Goal: Download file/media

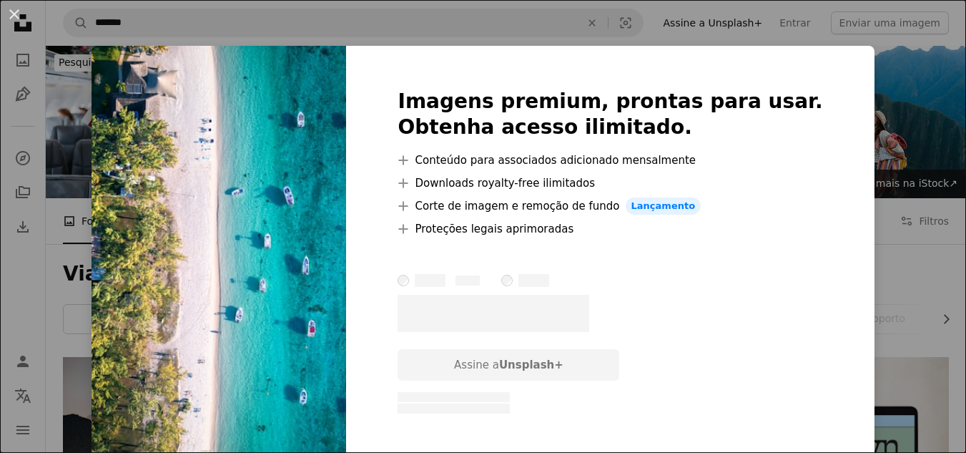
scroll to position [1001, 0]
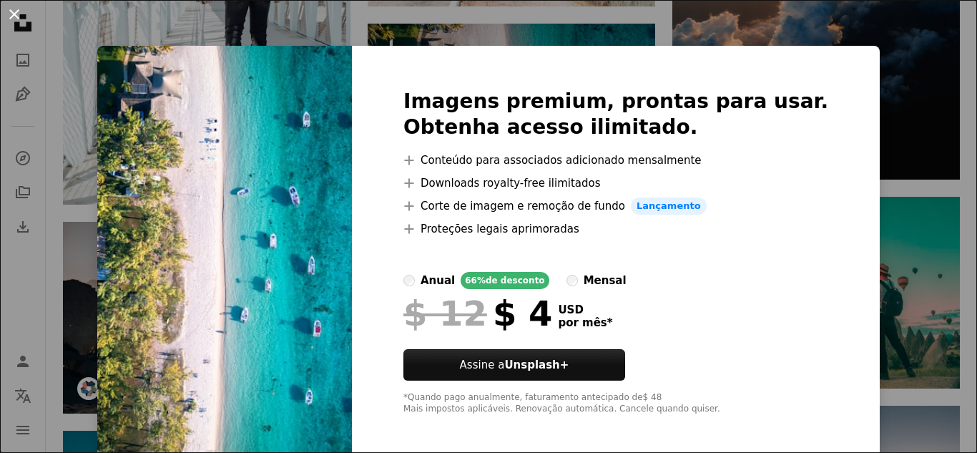
click at [9, 12] on button "An X shape" at bounding box center [14, 14] width 17 height 17
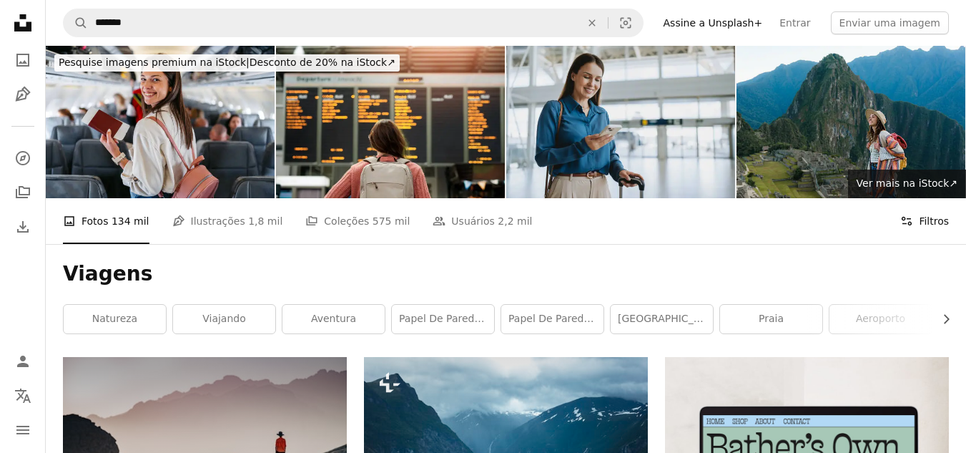
click at [927, 217] on button "Filters Filtros" at bounding box center [924, 221] width 49 height 46
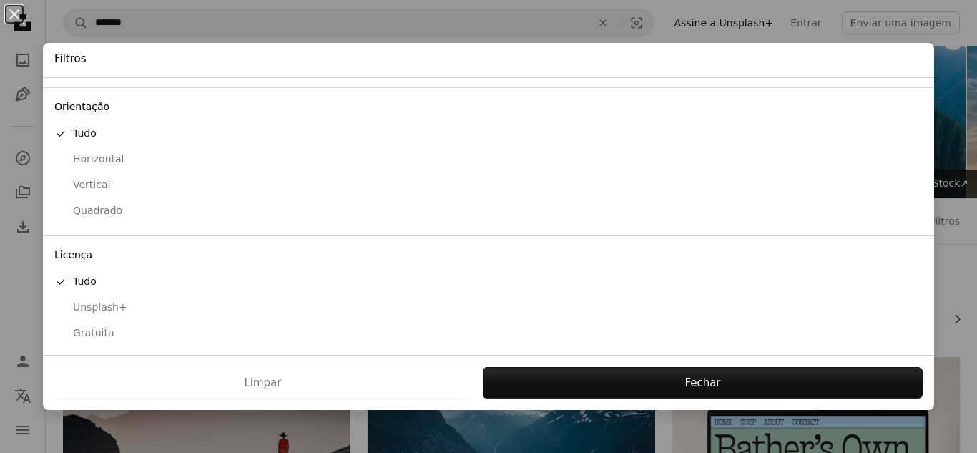
scroll to position [115, 0]
click at [100, 154] on div "Horizontal" at bounding box center [488, 156] width 868 height 14
click at [94, 331] on div "Gratuita" at bounding box center [488, 330] width 868 height 14
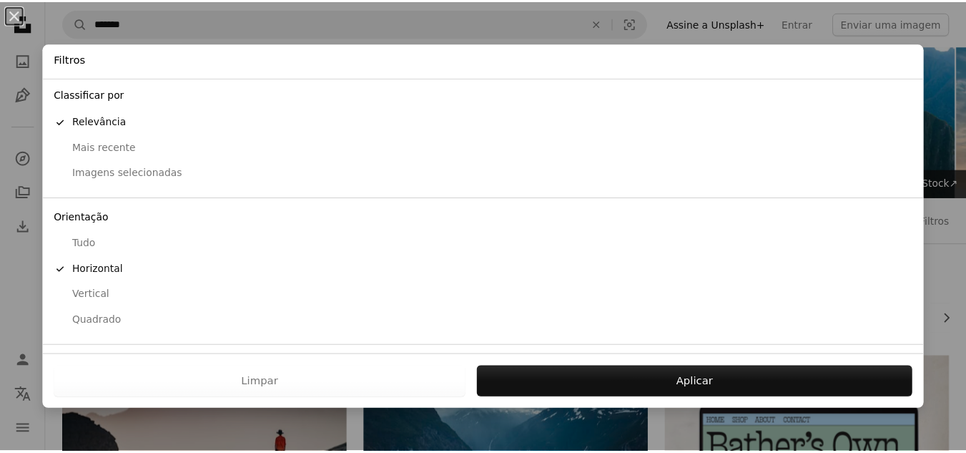
scroll to position [0, 0]
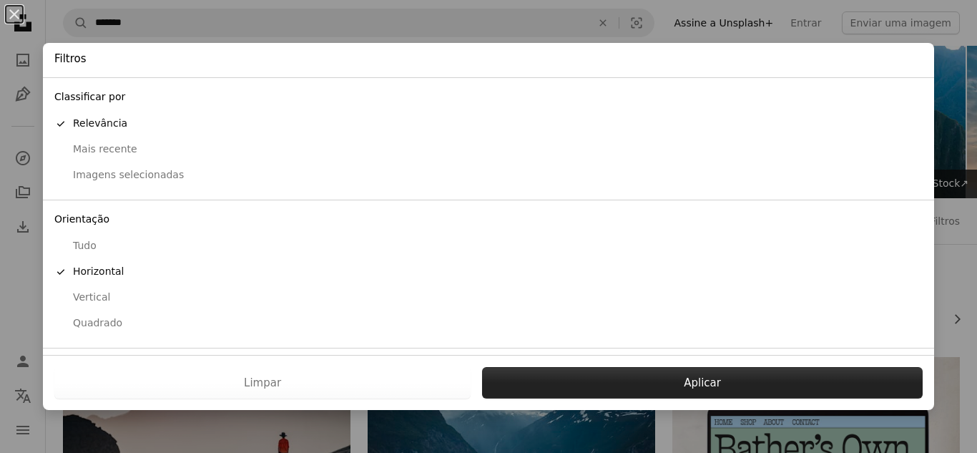
click at [673, 390] on button "Aplicar" at bounding box center [702, 382] width 441 height 31
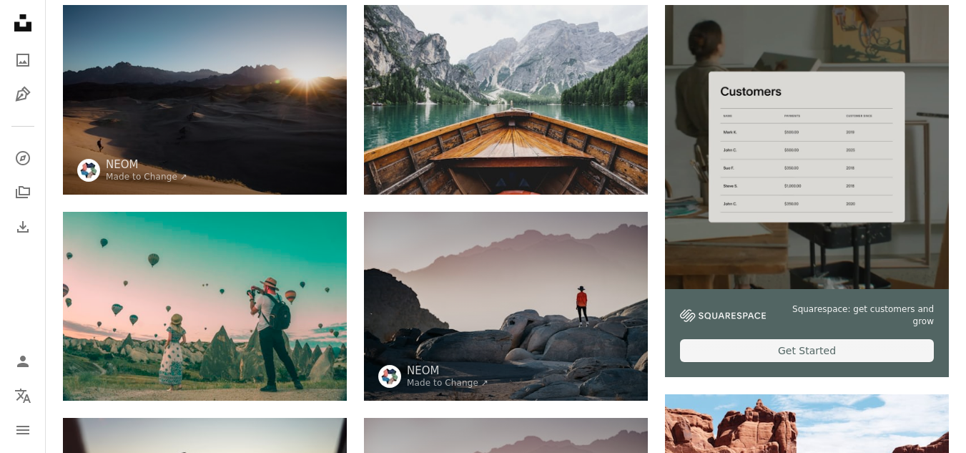
scroll to position [358, 0]
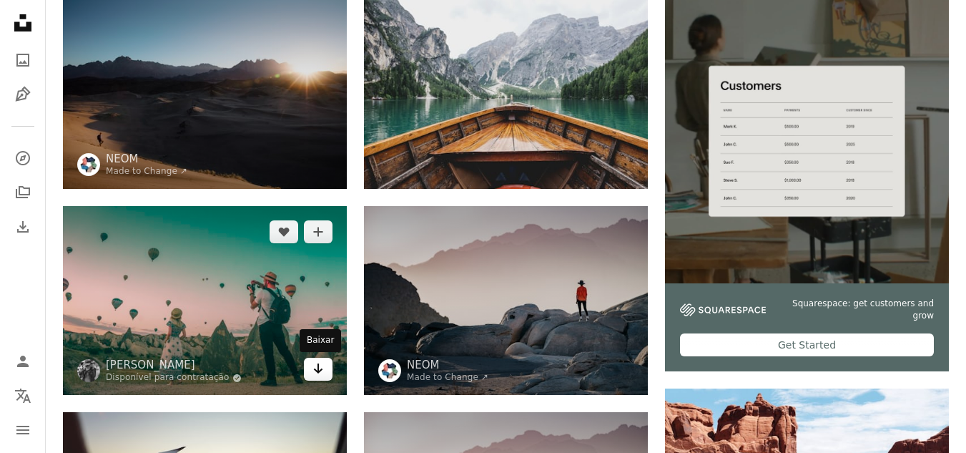
click at [311, 373] on link "Arrow pointing down" at bounding box center [318, 369] width 29 height 23
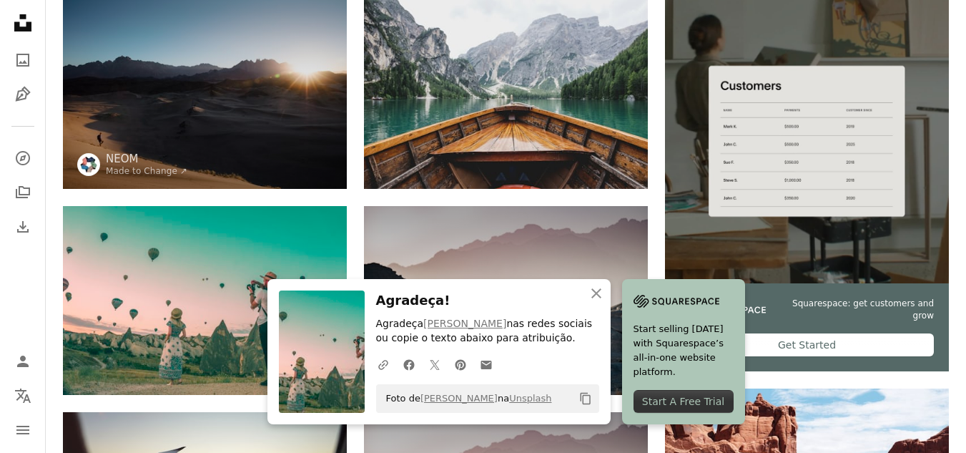
click at [596, 294] on icon "button" at bounding box center [596, 293] width 10 height 10
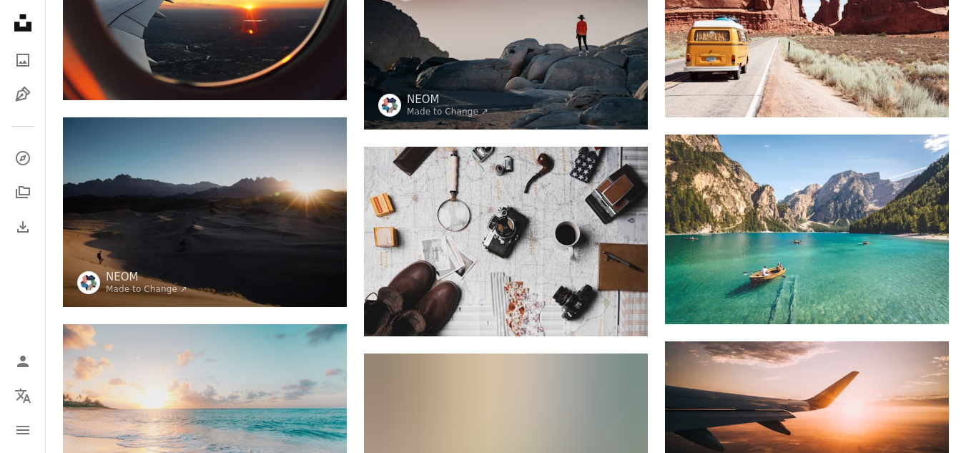
scroll to position [858, 0]
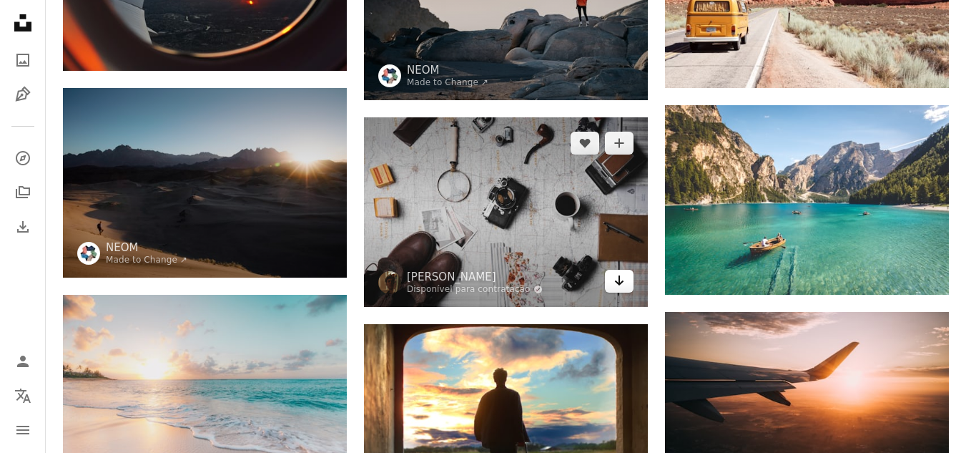
click at [619, 280] on icon "Baixar" at bounding box center [619, 280] width 9 height 10
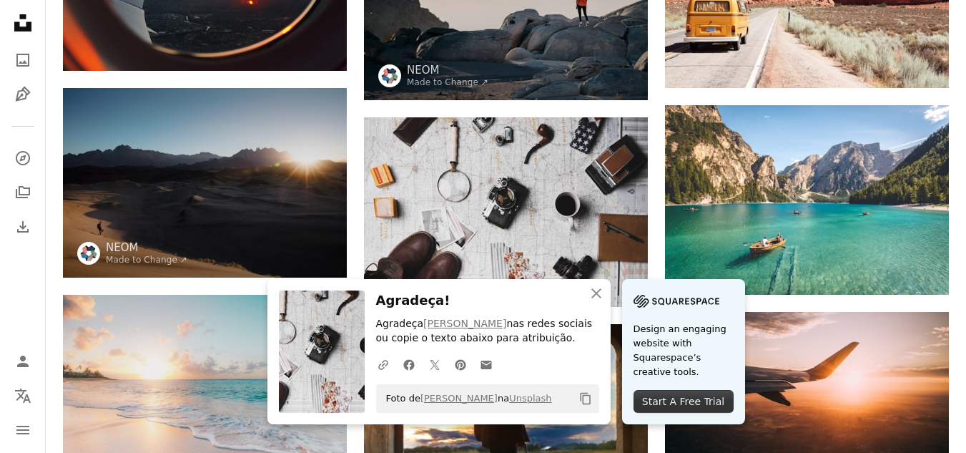
click at [655, 404] on div "Start A Free Trial" at bounding box center [684, 401] width 100 height 23
click at [596, 295] on icon "An X shape" at bounding box center [596, 293] width 17 height 17
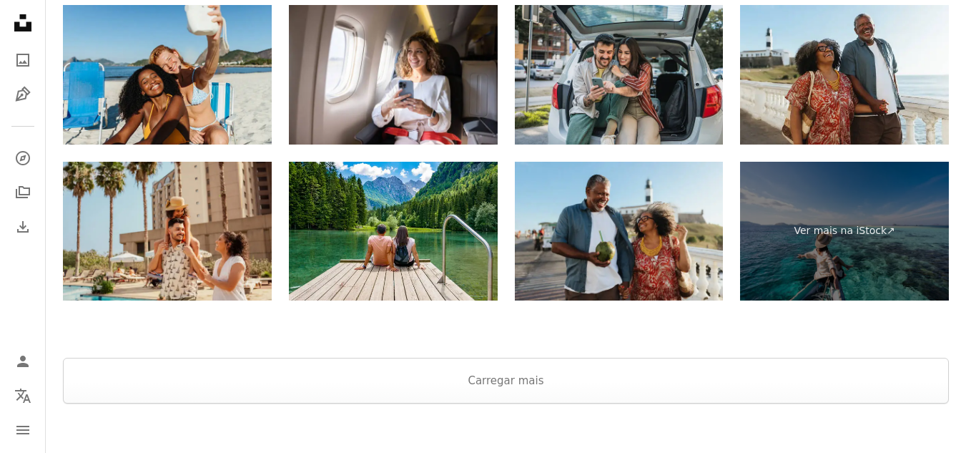
scroll to position [2289, 0]
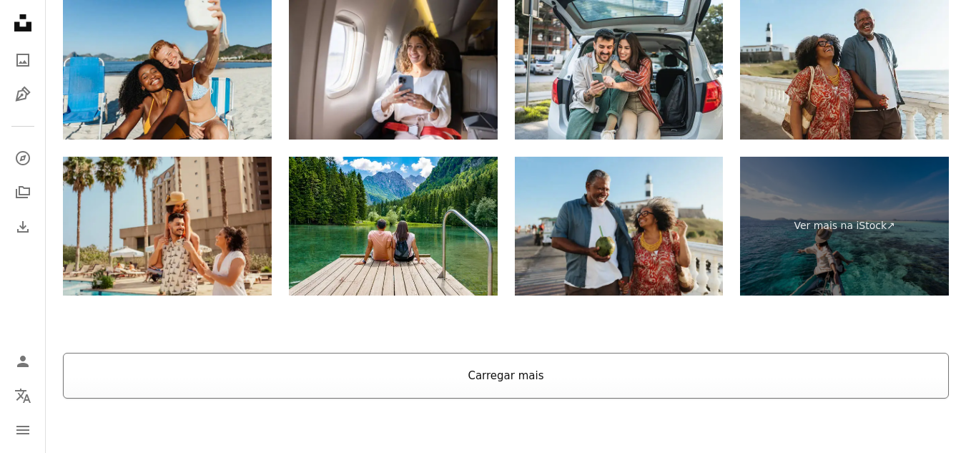
click at [534, 374] on button "Carregar mais" at bounding box center [506, 376] width 886 height 46
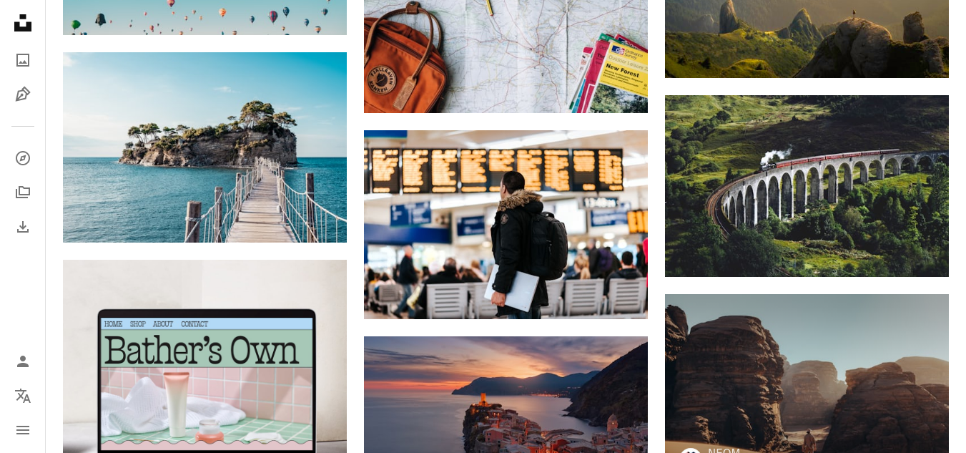
scroll to position [2146, 0]
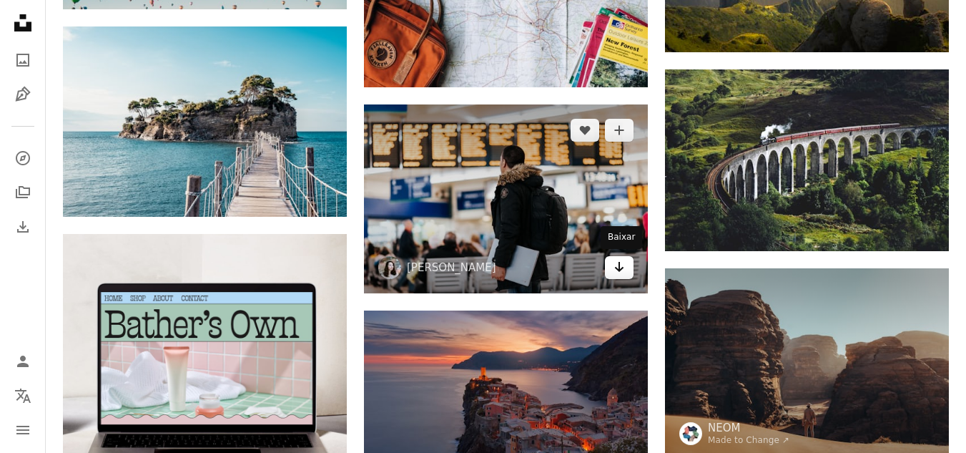
click at [621, 260] on icon "Arrow pointing down" at bounding box center [619, 266] width 11 height 17
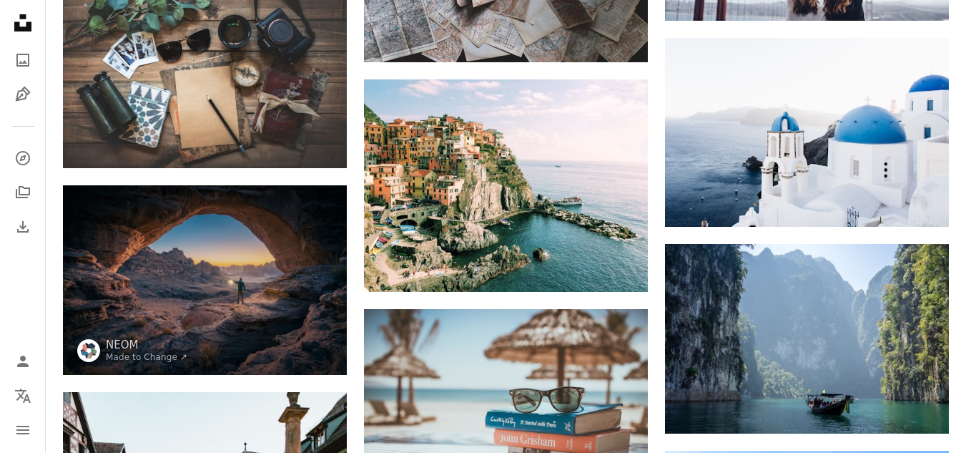
scroll to position [2861, 0]
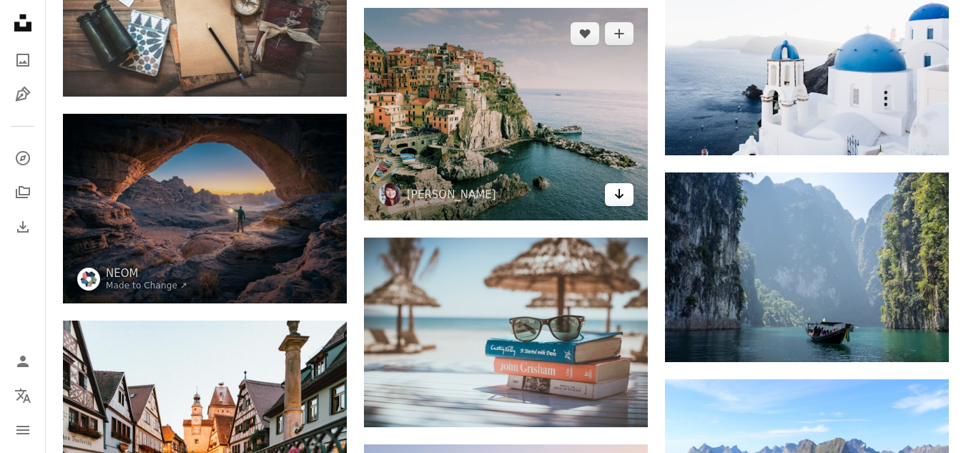
click at [619, 197] on icon "Baixar" at bounding box center [619, 194] width 9 height 10
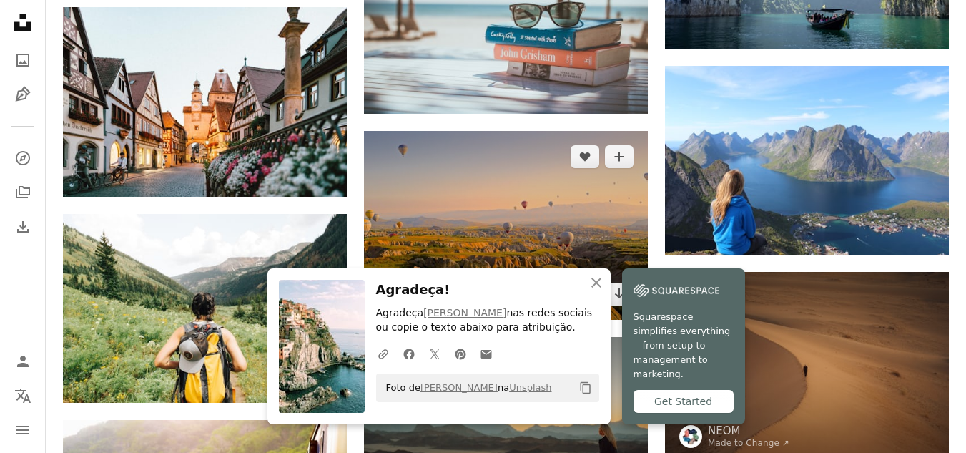
scroll to position [3218, 0]
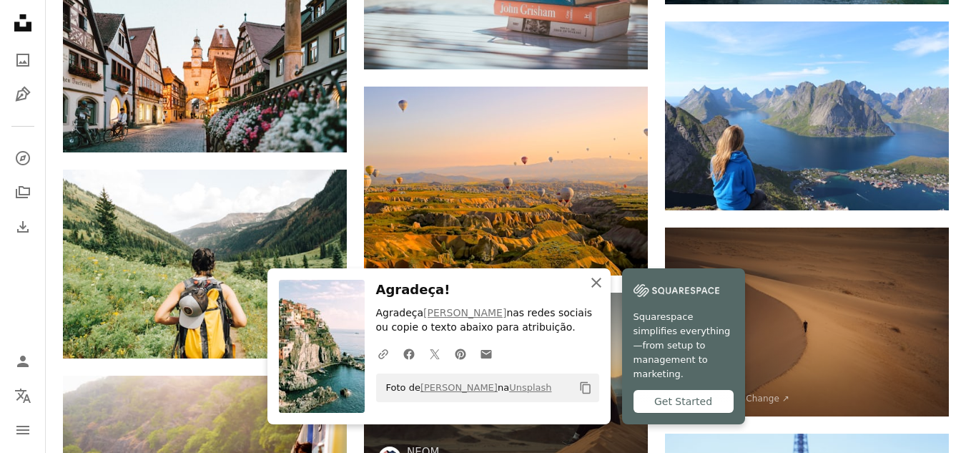
click at [594, 287] on icon "button" at bounding box center [596, 282] width 10 height 10
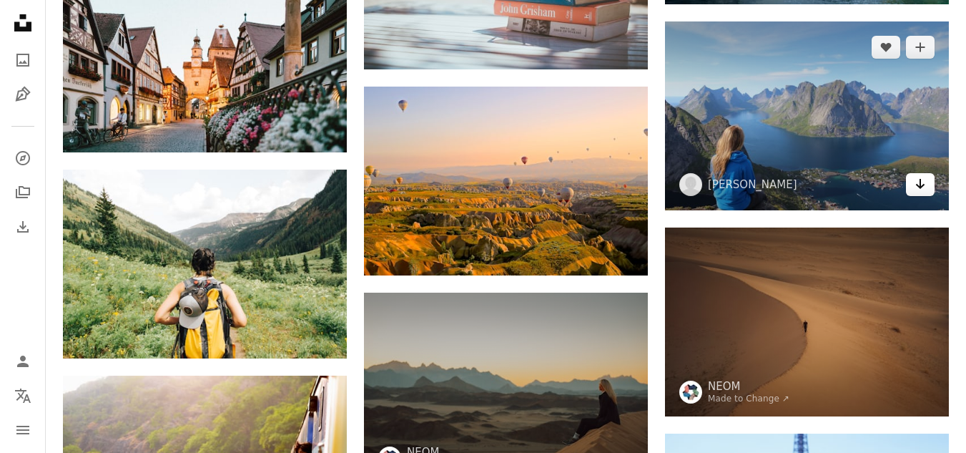
click at [920, 187] on icon "Baixar" at bounding box center [920, 184] width 9 height 10
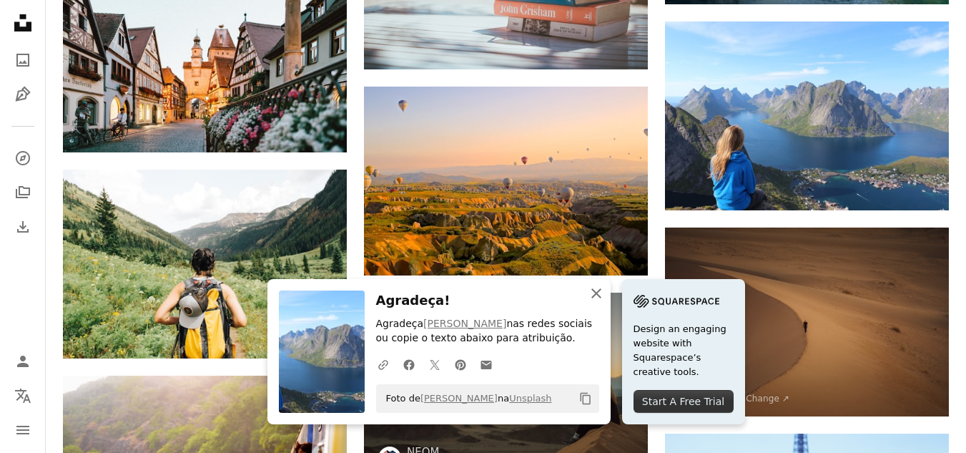
click at [592, 293] on icon "An X shape" at bounding box center [596, 293] width 17 height 17
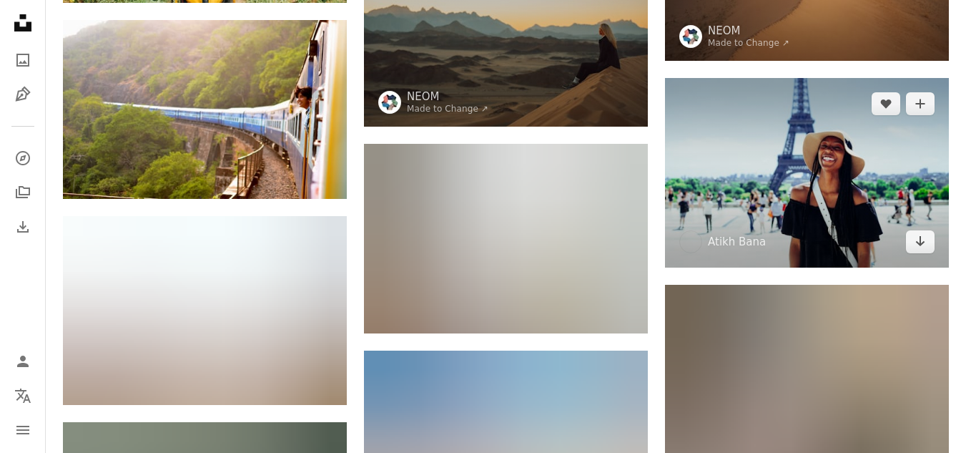
scroll to position [3576, 0]
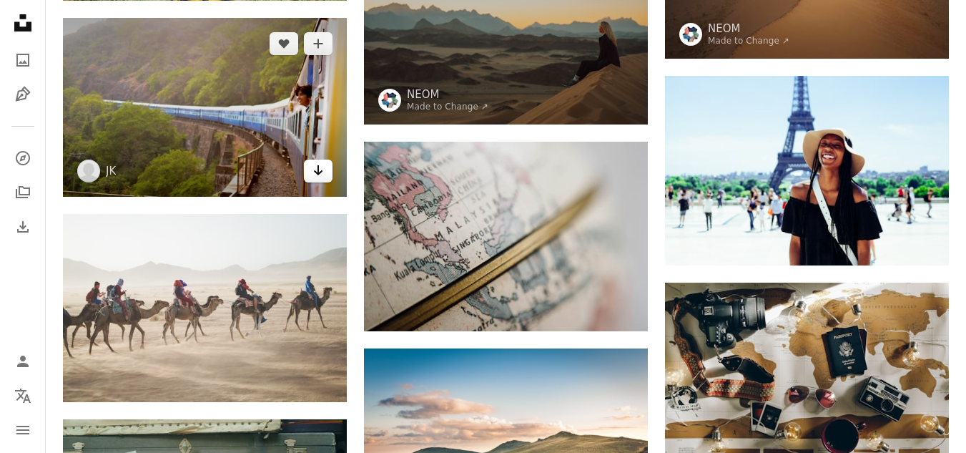
click at [313, 174] on icon "Arrow pointing down" at bounding box center [318, 170] width 11 height 17
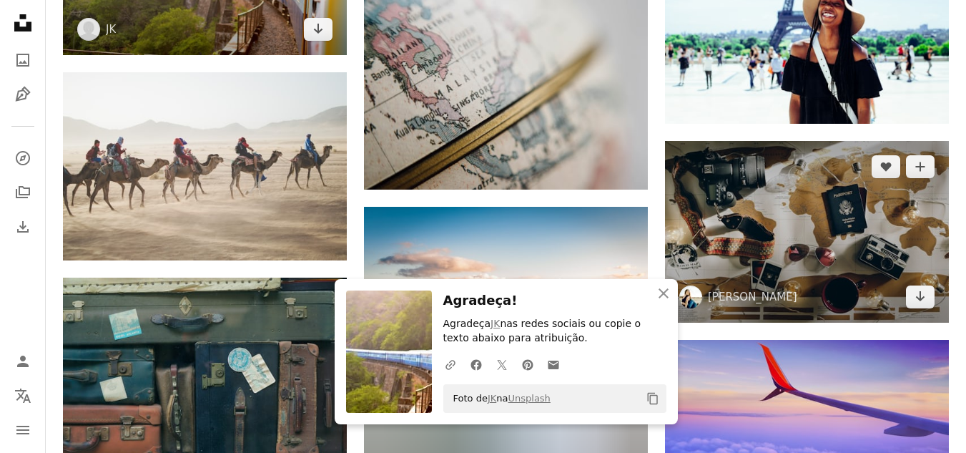
scroll to position [3719, 0]
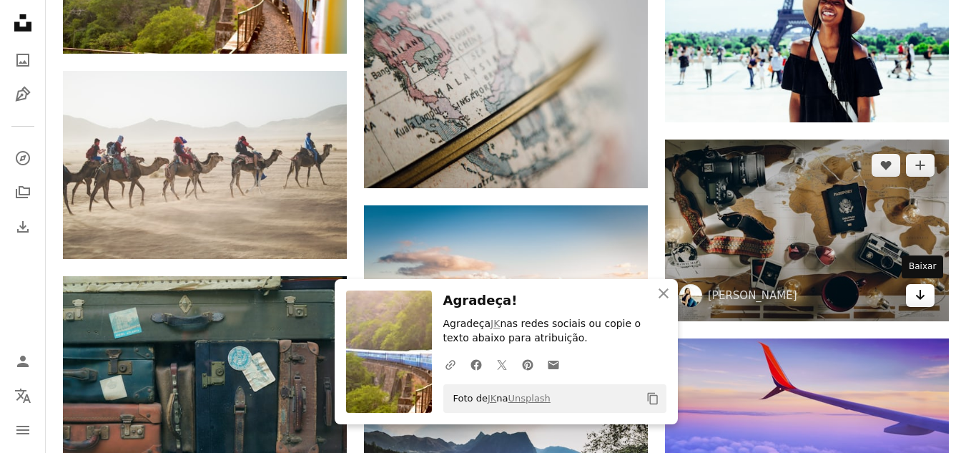
click at [928, 300] on link "Arrow pointing down" at bounding box center [920, 295] width 29 height 23
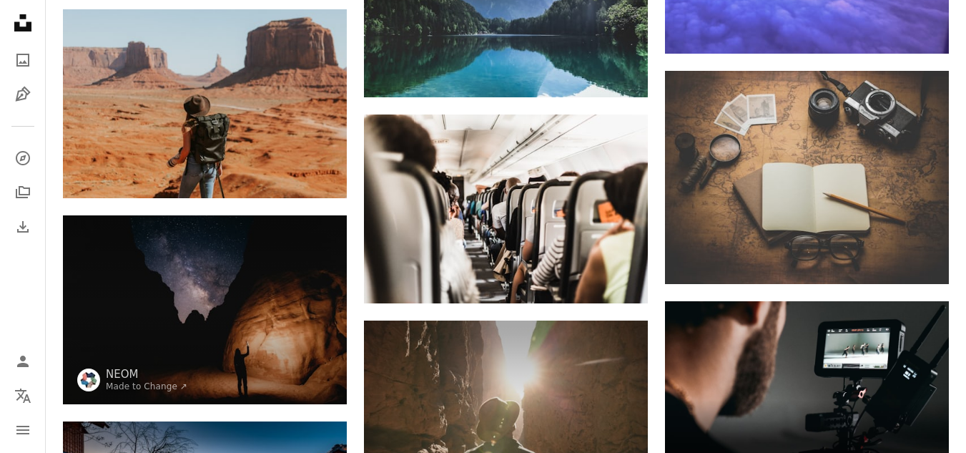
scroll to position [4434, 0]
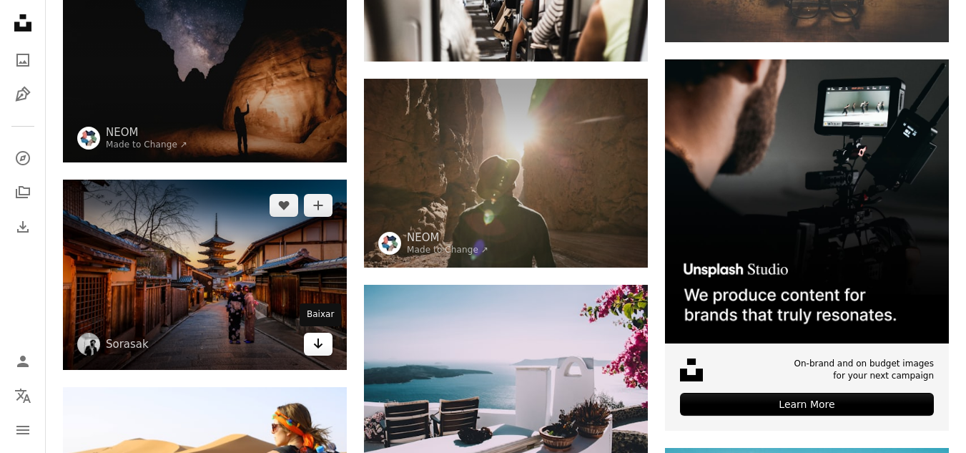
click at [321, 333] on link "Arrow pointing down" at bounding box center [318, 344] width 29 height 23
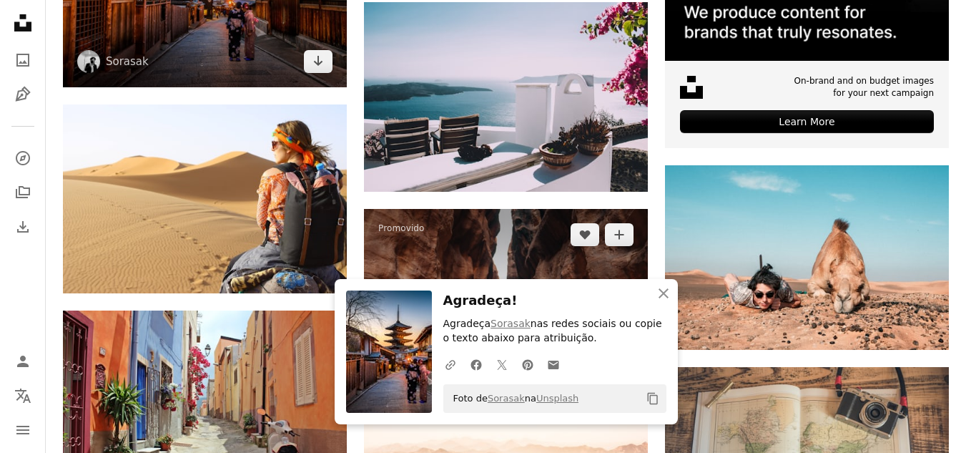
scroll to position [4720, 0]
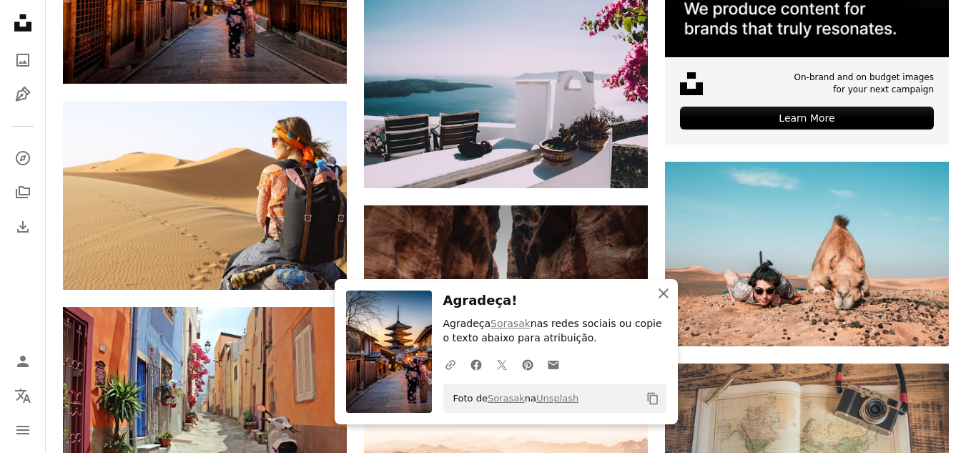
click at [662, 297] on icon "An X shape" at bounding box center [663, 293] width 17 height 17
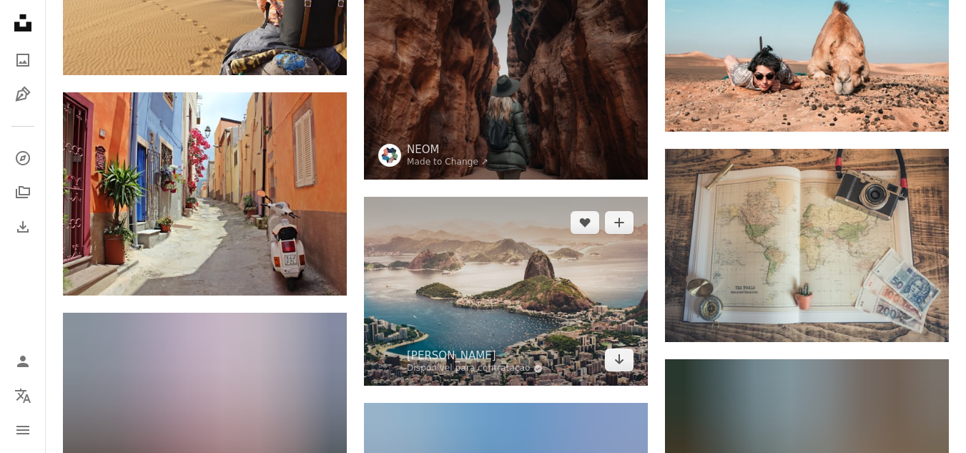
scroll to position [5006, 0]
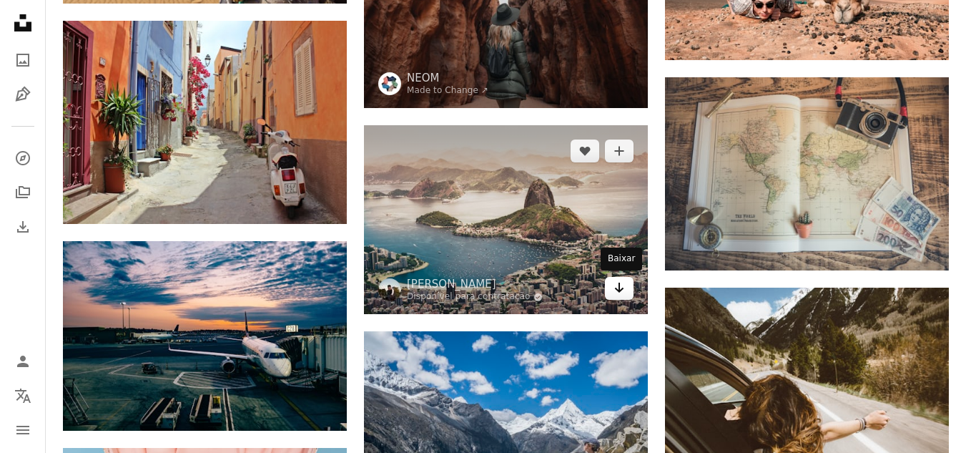
click at [619, 291] on icon "Baixar" at bounding box center [619, 287] width 9 height 10
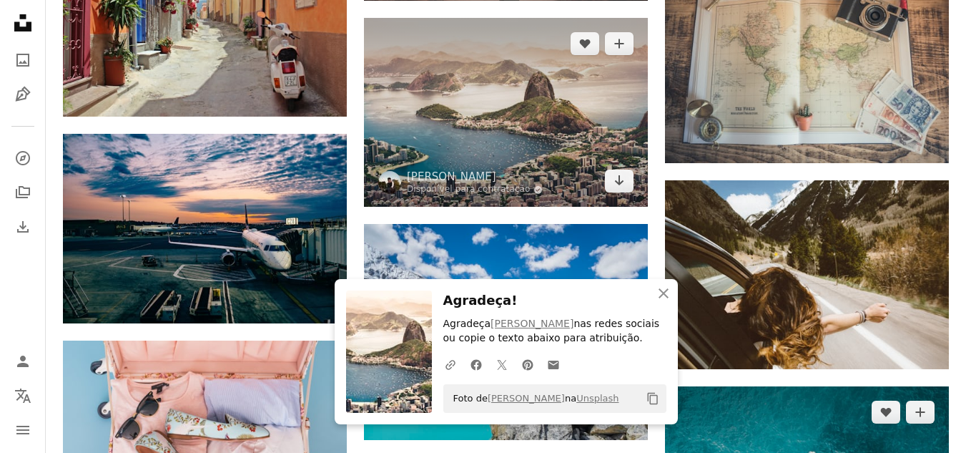
scroll to position [5292, 0]
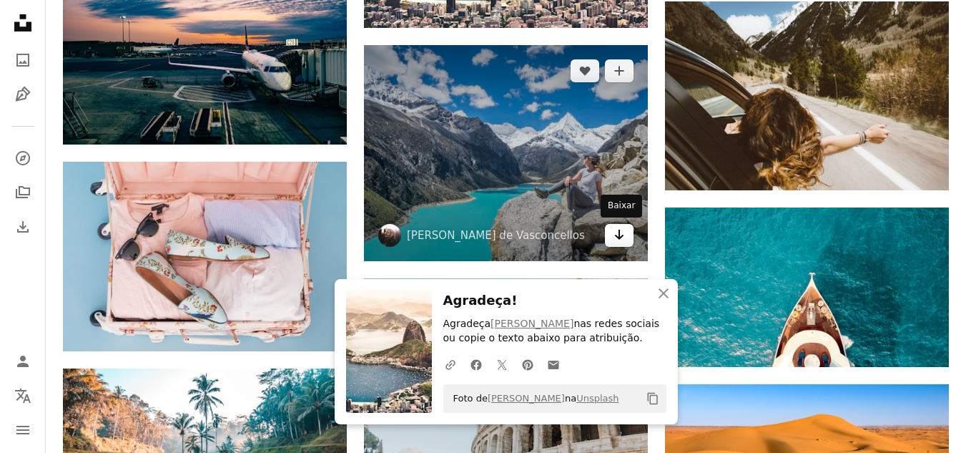
click at [616, 238] on icon "Arrow pointing down" at bounding box center [619, 234] width 11 height 17
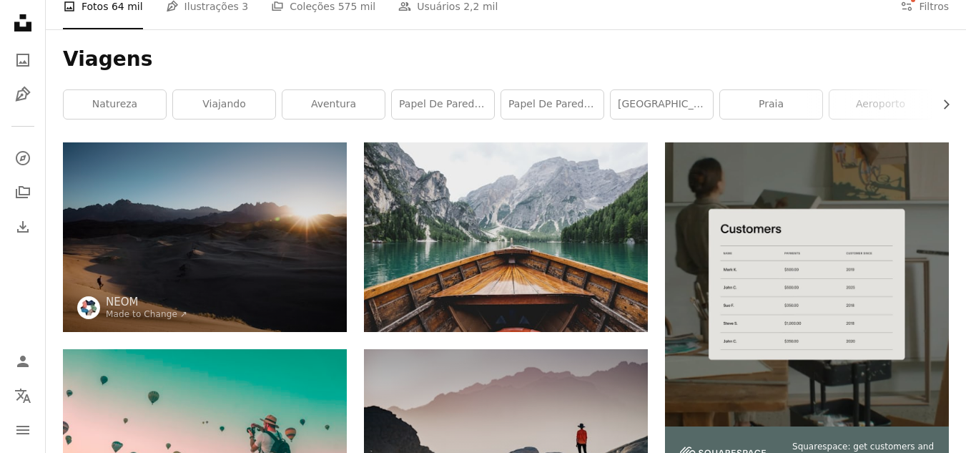
scroll to position [0, 0]
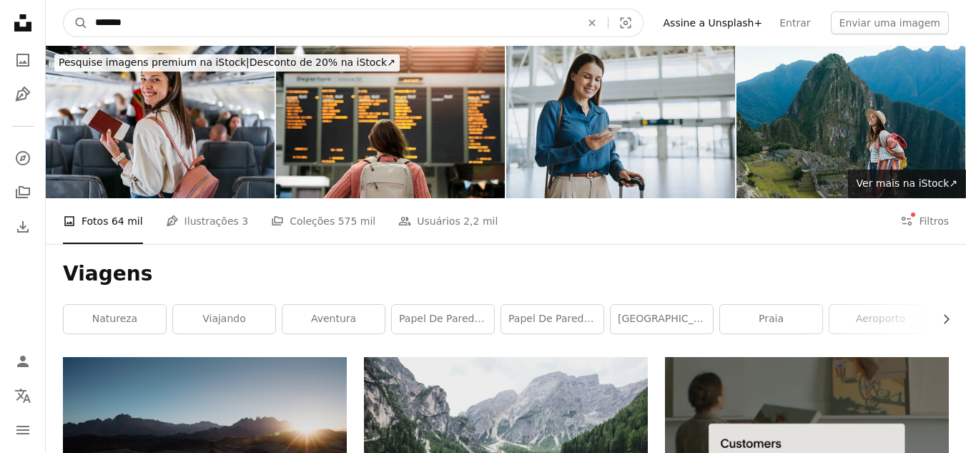
click at [296, 12] on input "*******" at bounding box center [332, 22] width 488 height 27
type input "**********"
click at [64, 9] on button "A magnifying glass" at bounding box center [76, 22] width 24 height 27
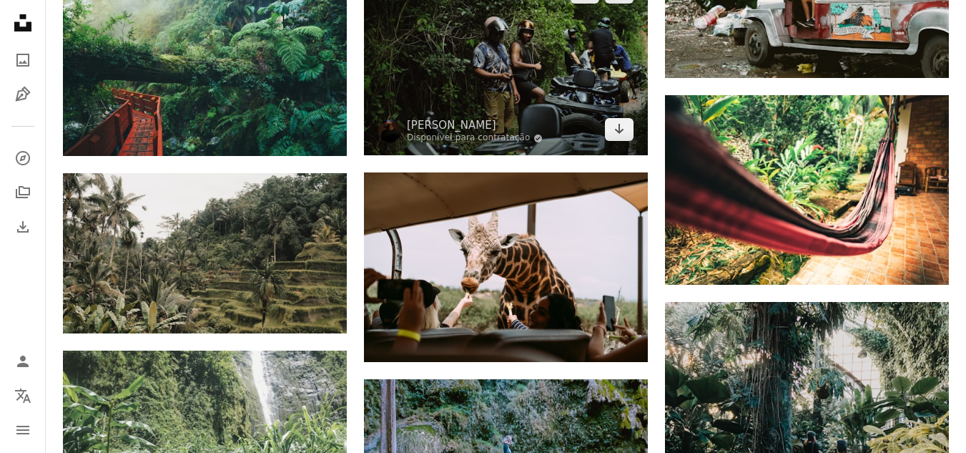
scroll to position [1073, 0]
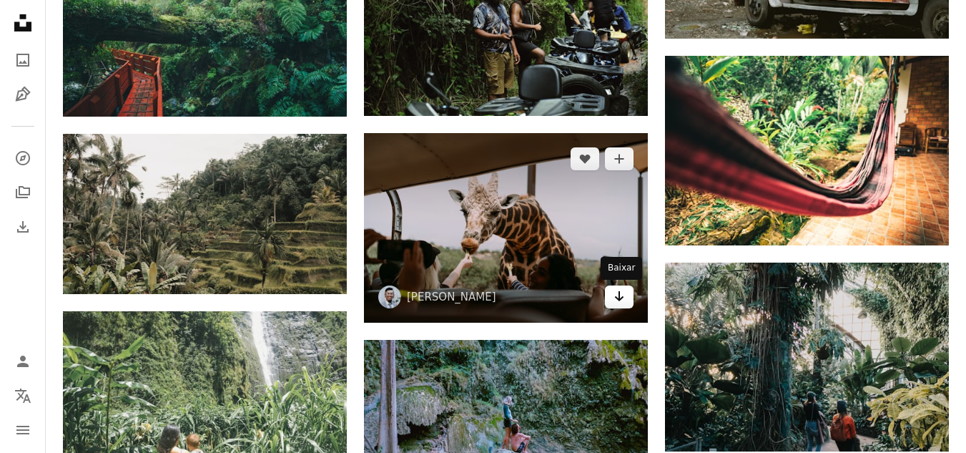
click at [623, 299] on icon "Arrow pointing down" at bounding box center [619, 295] width 11 height 17
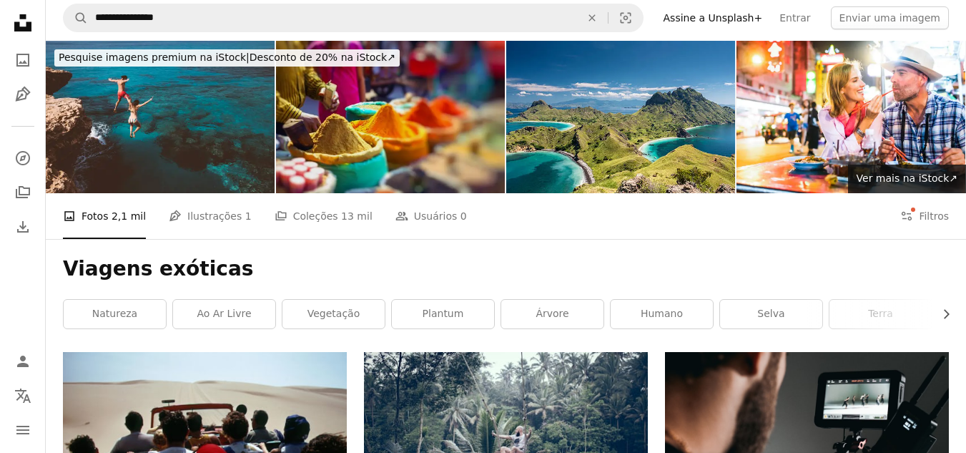
scroll to position [0, 0]
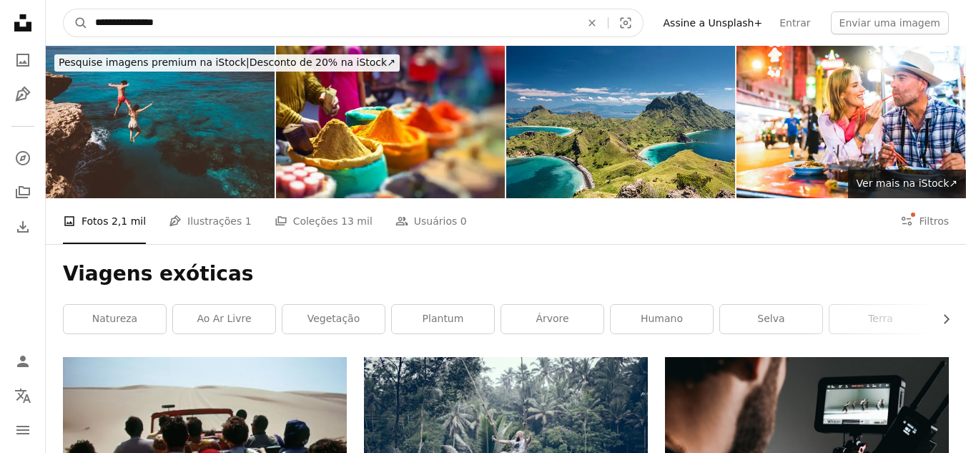
drag, startPoint x: 432, startPoint y: 21, endPoint x: 0, endPoint y: 42, distance: 432.5
type input "**********"
click at [64, 9] on button "A magnifying glass" at bounding box center [76, 22] width 24 height 27
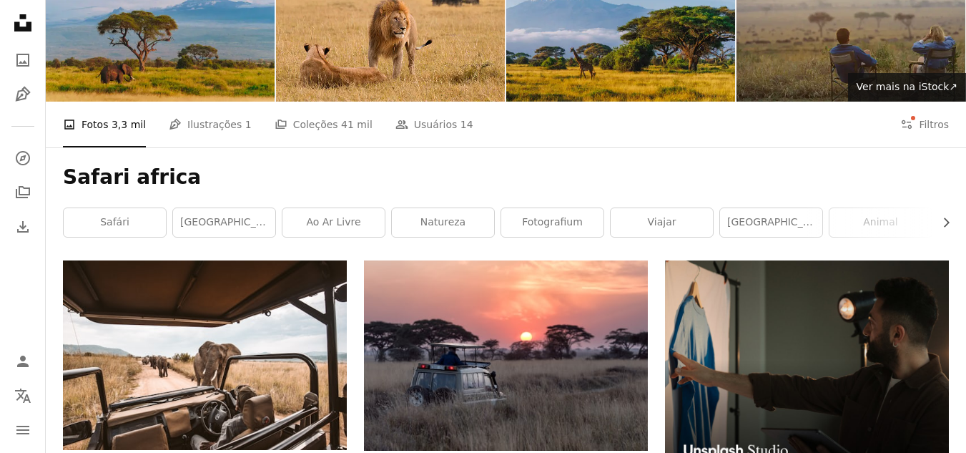
scroll to position [215, 0]
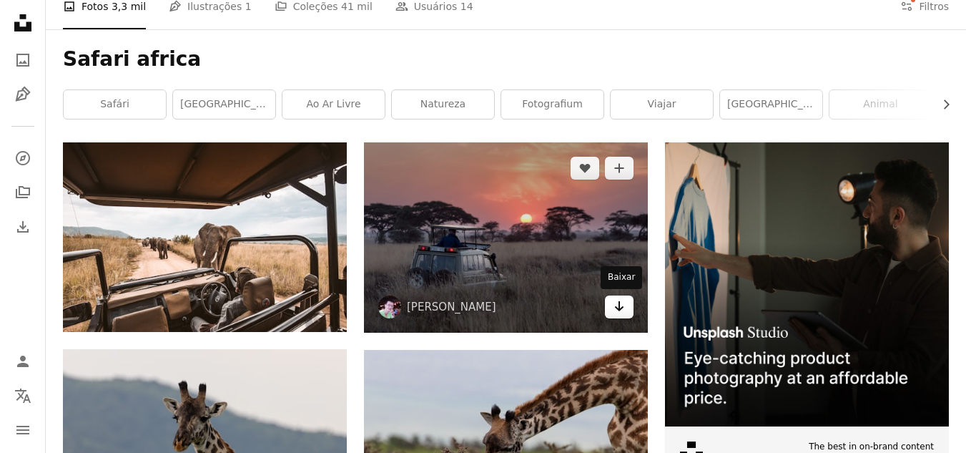
click at [625, 314] on link "Arrow pointing down" at bounding box center [619, 306] width 29 height 23
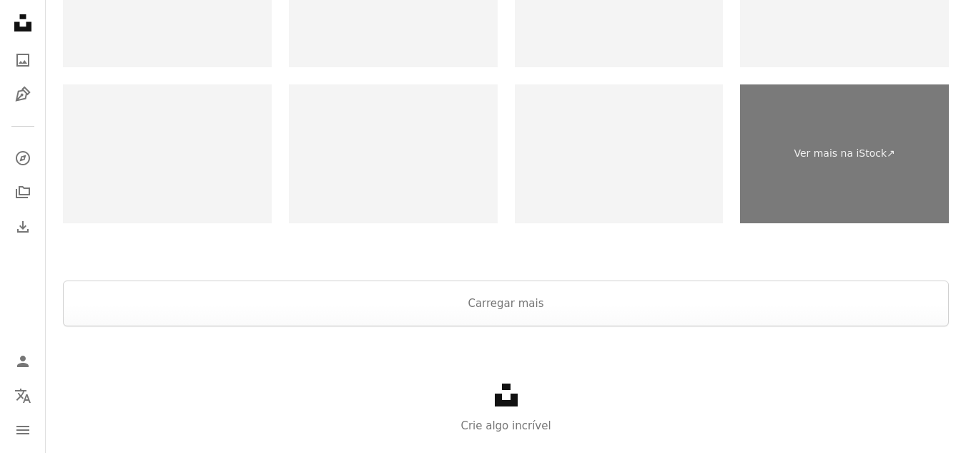
scroll to position [2146, 0]
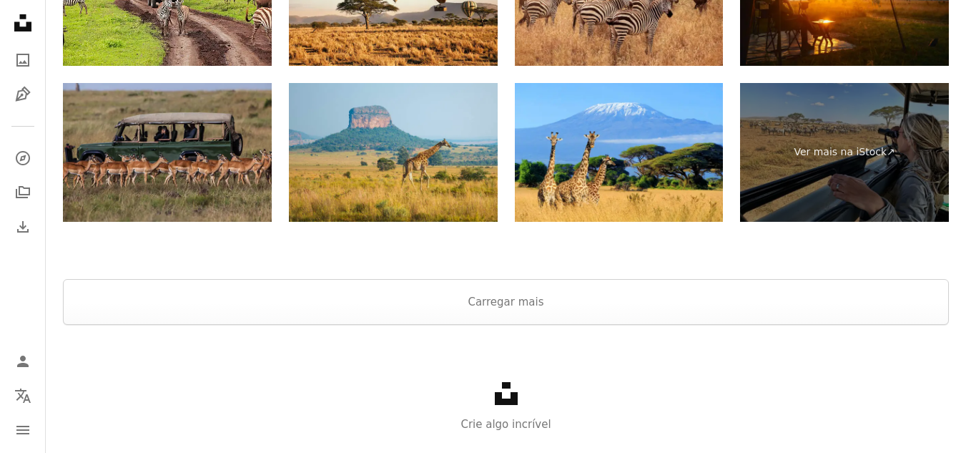
click at [451, 167] on img at bounding box center [393, 152] width 209 height 139
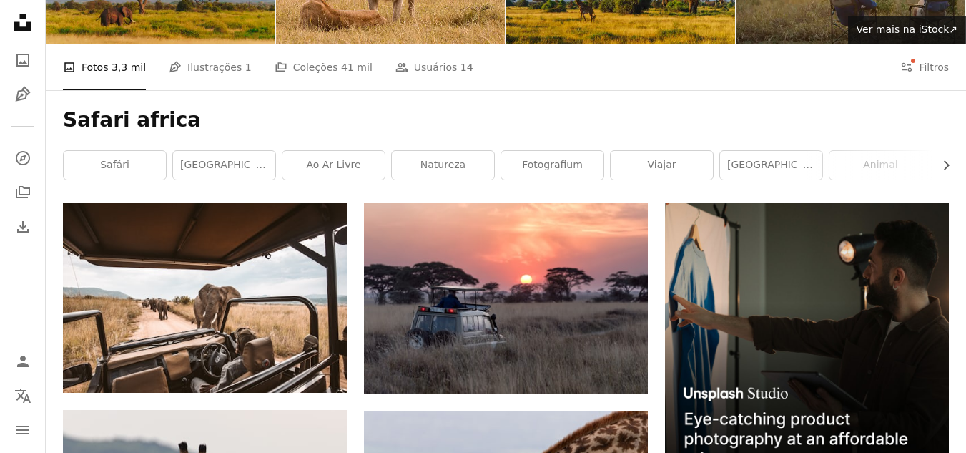
scroll to position [0, 0]
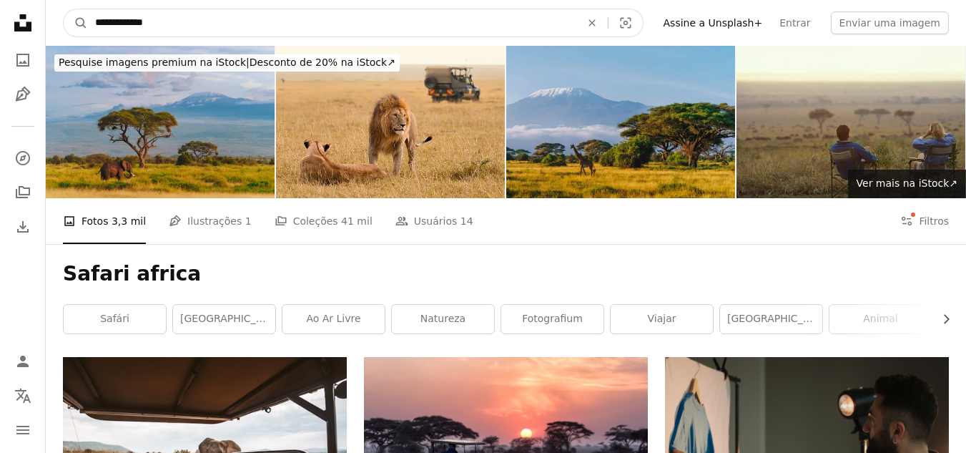
drag, startPoint x: 185, startPoint y: 36, endPoint x: 0, endPoint y: -21, distance: 193.9
type input "**********"
click at [64, 9] on button "A magnifying glass" at bounding box center [76, 22] width 24 height 27
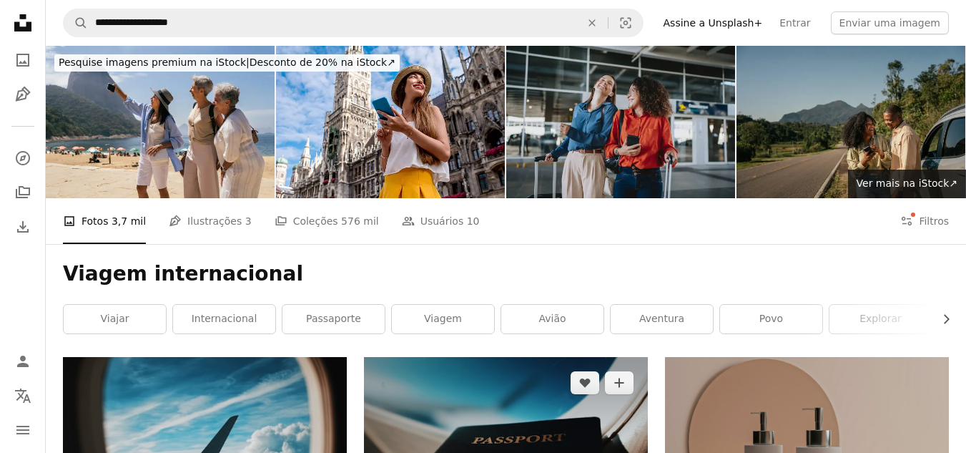
scroll to position [215, 0]
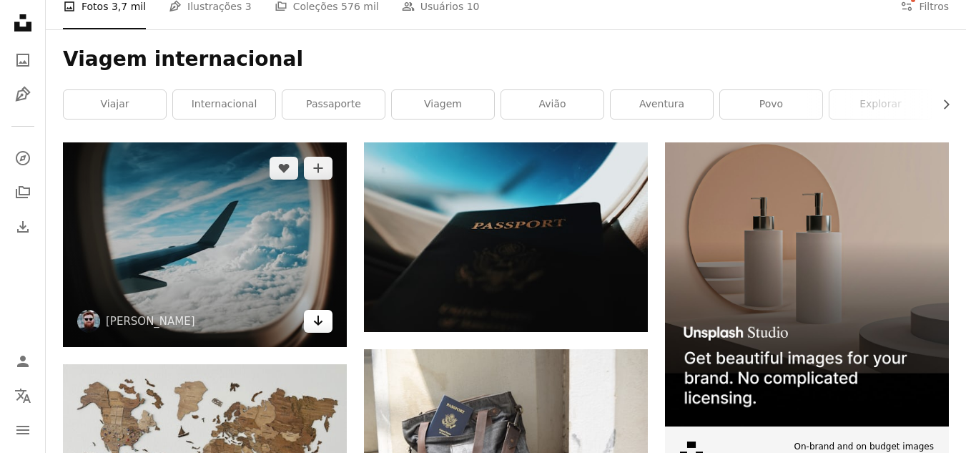
click at [326, 324] on link "Arrow pointing down" at bounding box center [318, 321] width 29 height 23
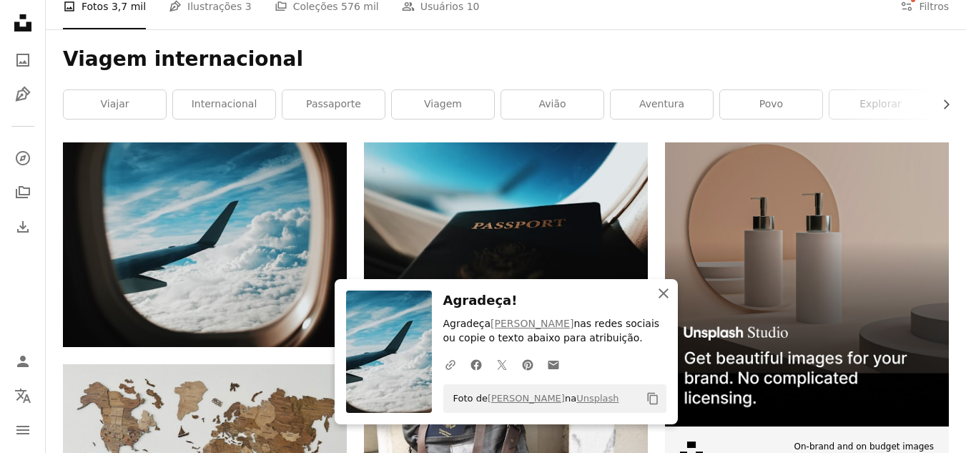
click at [666, 292] on icon "An X shape" at bounding box center [663, 293] width 17 height 17
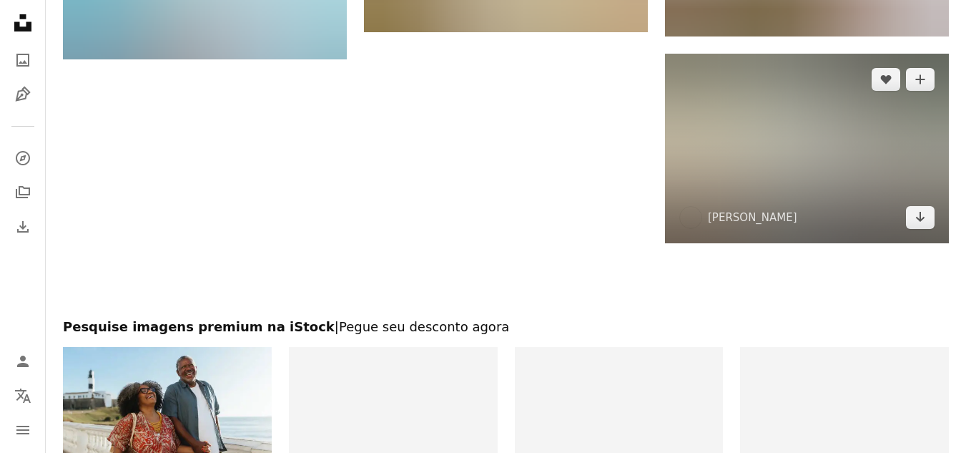
scroll to position [1931, 0]
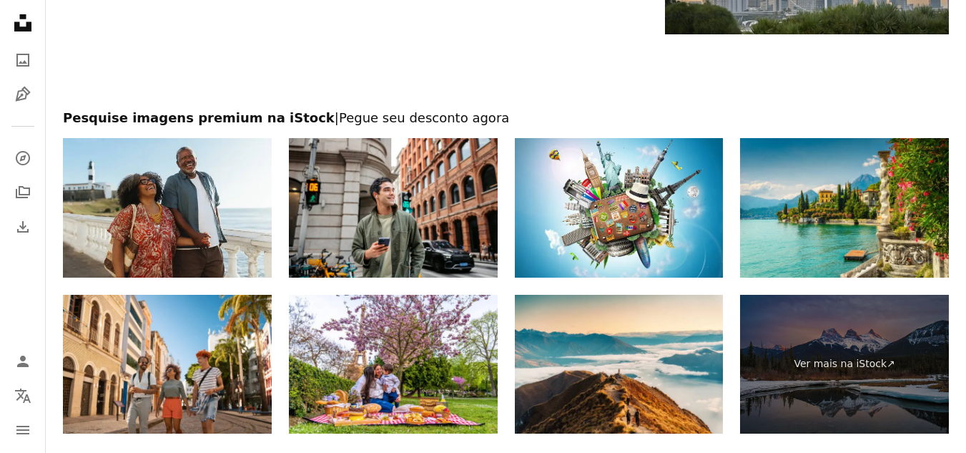
click at [473, 96] on div at bounding box center [506, 71] width 920 height 75
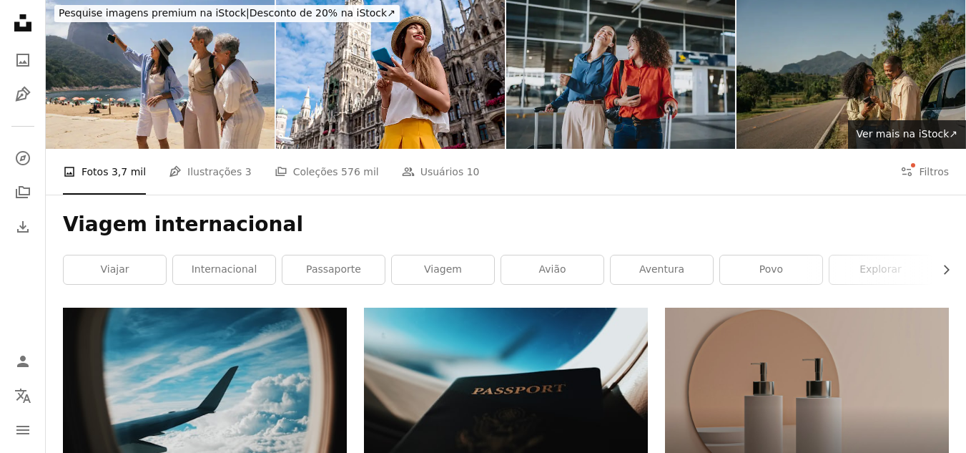
scroll to position [0, 0]
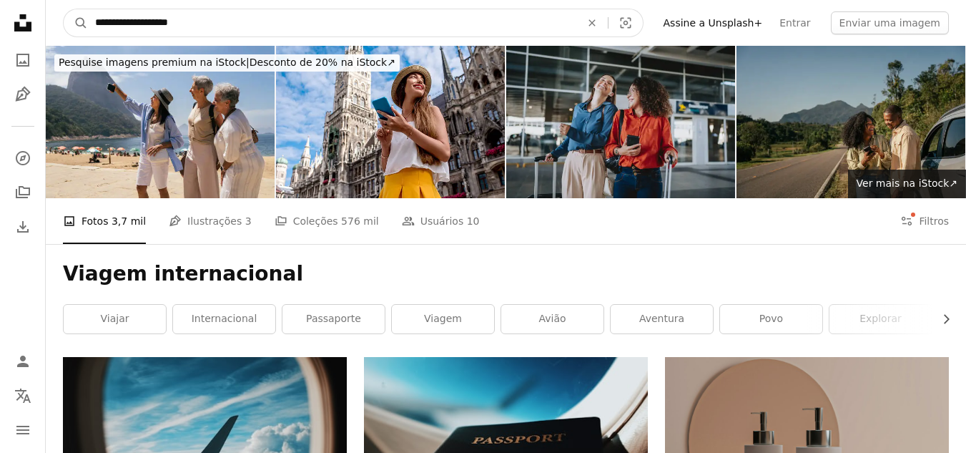
click at [227, 22] on input "**********" at bounding box center [332, 22] width 488 height 27
type input "*"
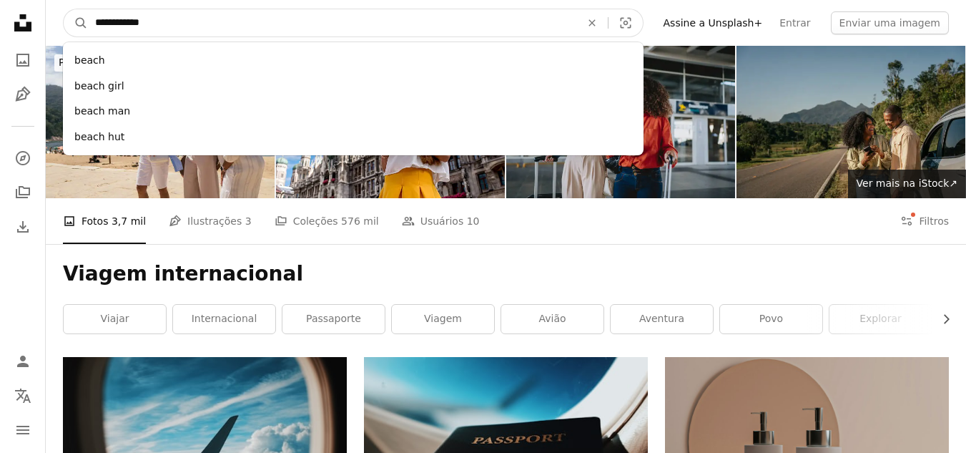
type input "**********"
click at [64, 9] on button "A magnifying glass" at bounding box center [76, 22] width 24 height 27
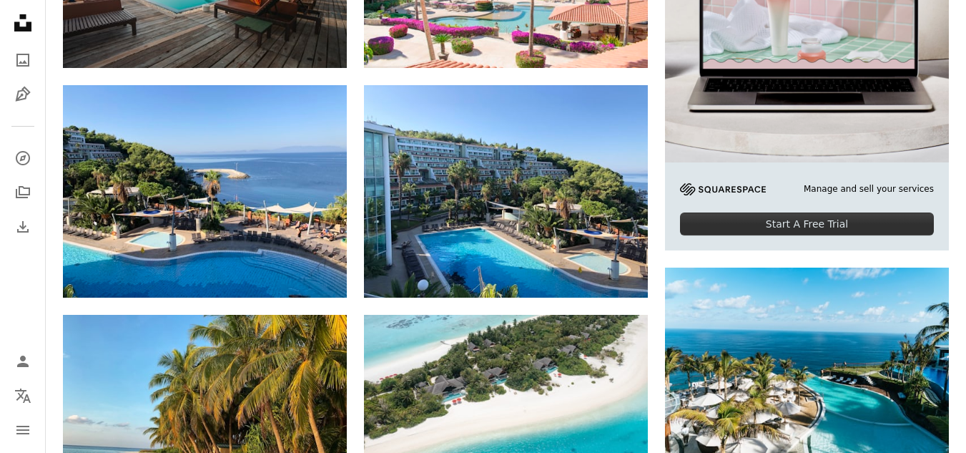
scroll to position [501, 0]
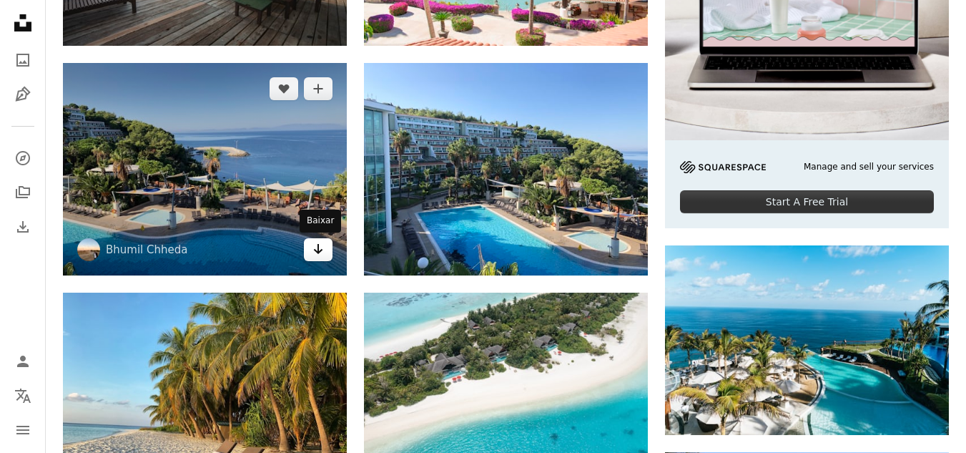
click at [323, 247] on icon "Arrow pointing down" at bounding box center [318, 248] width 11 height 17
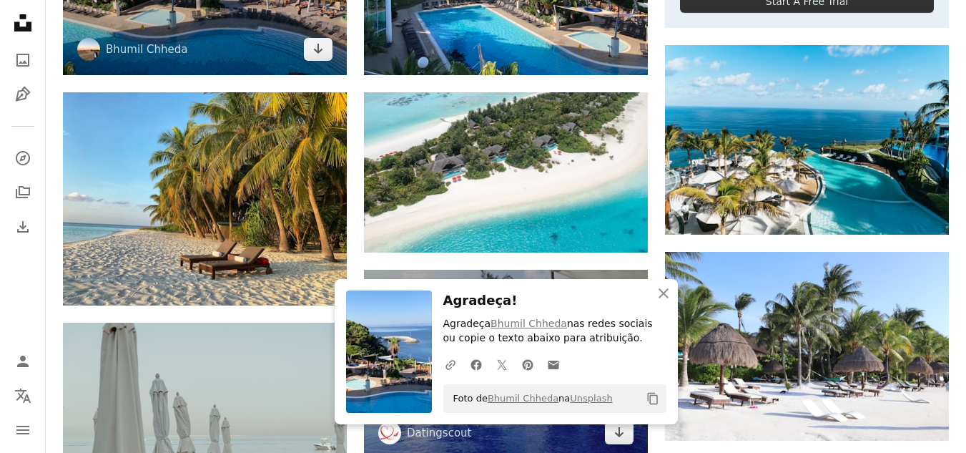
scroll to position [715, 0]
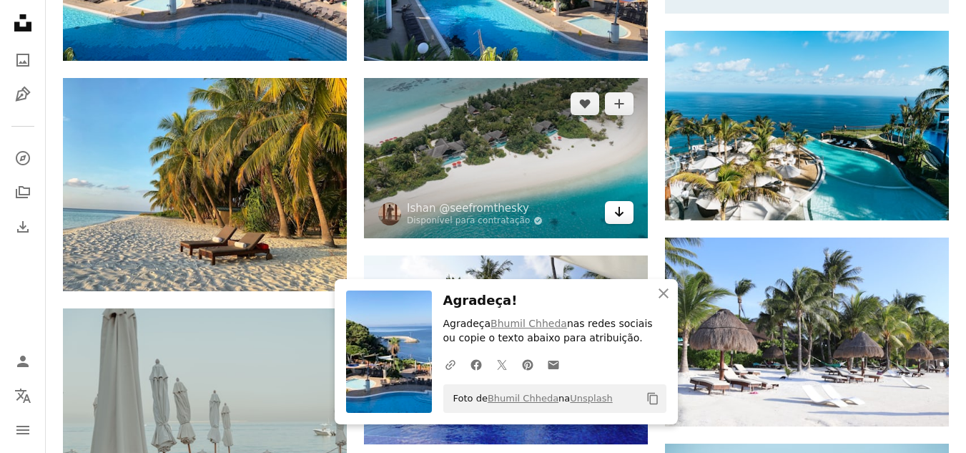
click at [617, 210] on icon "Arrow pointing down" at bounding box center [619, 211] width 11 height 17
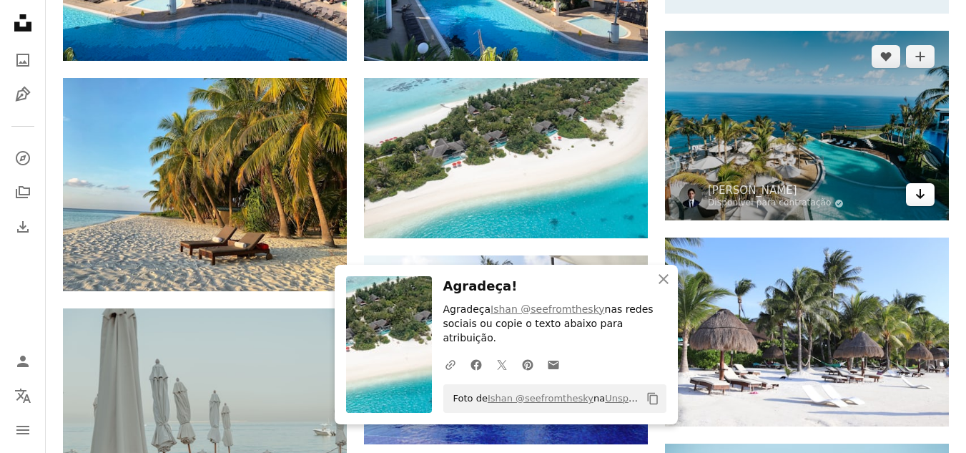
click at [923, 197] on icon "Arrow pointing down" at bounding box center [920, 193] width 11 height 17
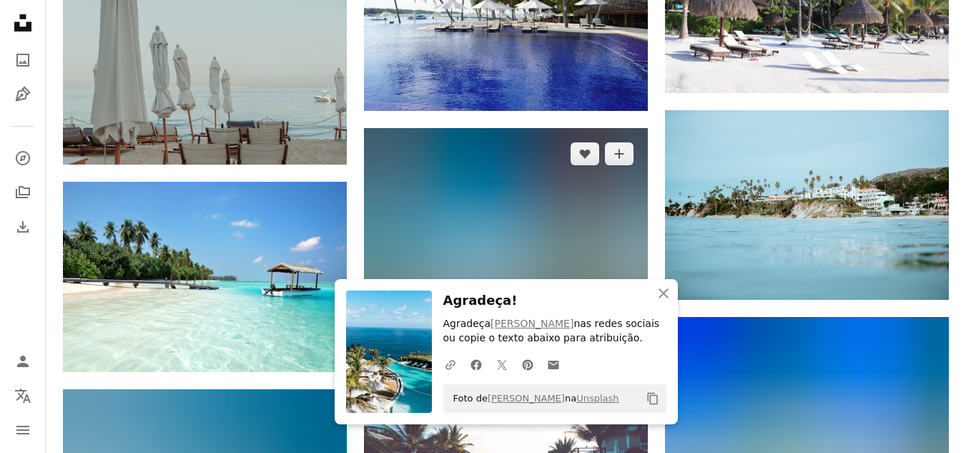
scroll to position [1144, 0]
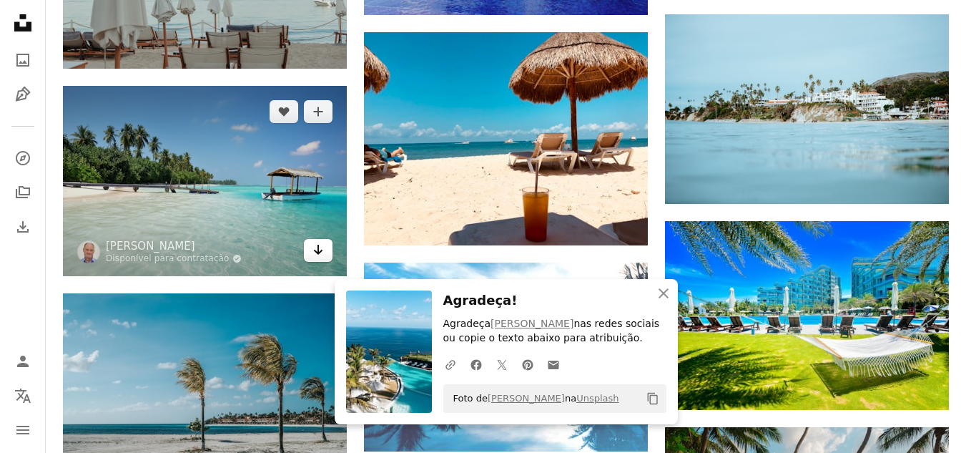
click at [318, 248] on icon "Baixar" at bounding box center [318, 250] width 9 height 10
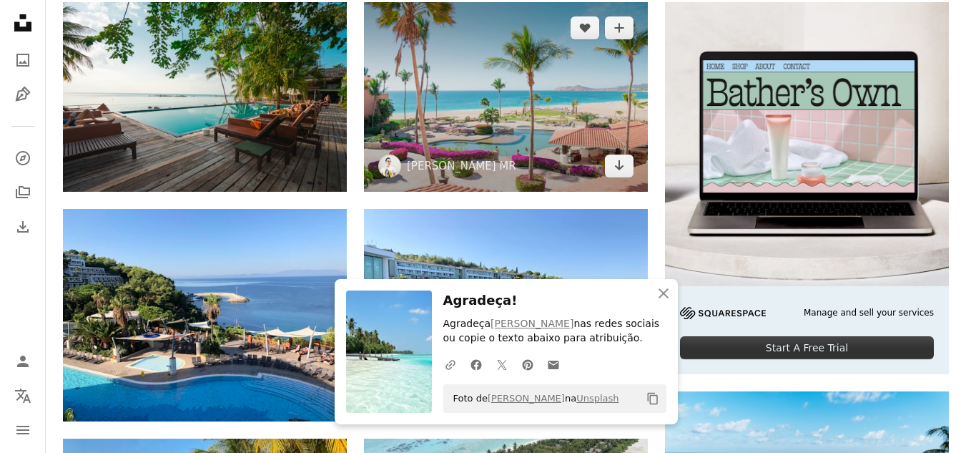
scroll to position [0, 0]
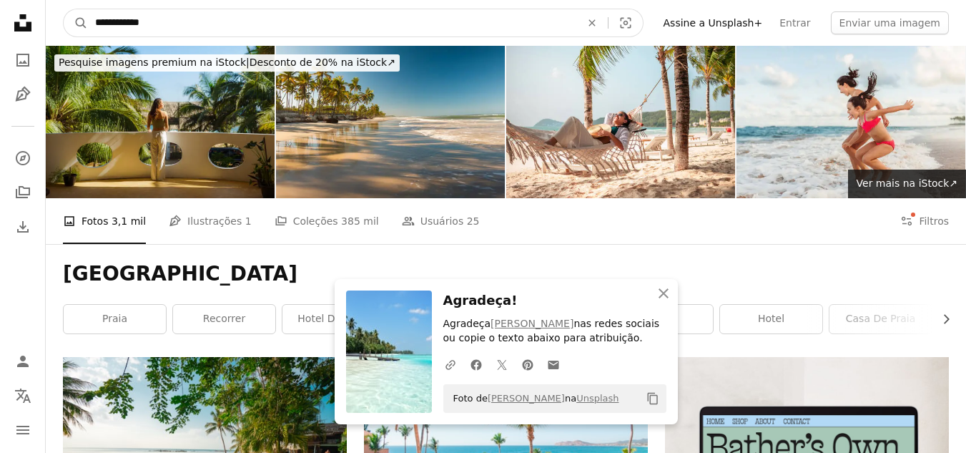
drag, startPoint x: 321, startPoint y: 17, endPoint x: 0, endPoint y: -7, distance: 322.0
type input "******"
click at [64, 9] on button "A magnifying glass" at bounding box center [76, 22] width 24 height 27
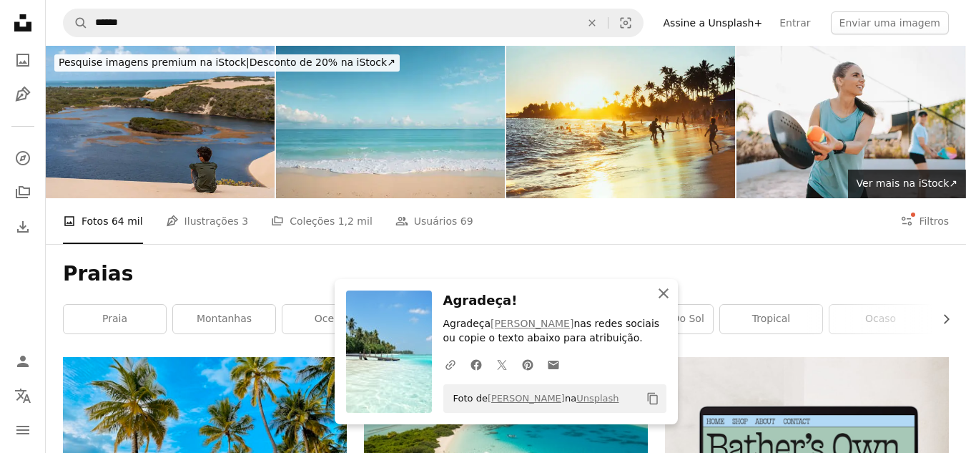
click at [665, 295] on icon "button" at bounding box center [664, 293] width 10 height 10
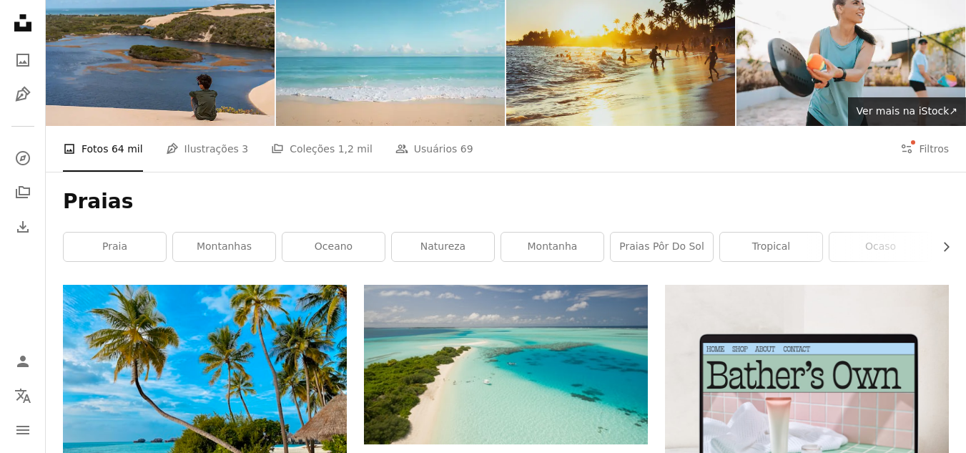
scroll to position [286, 0]
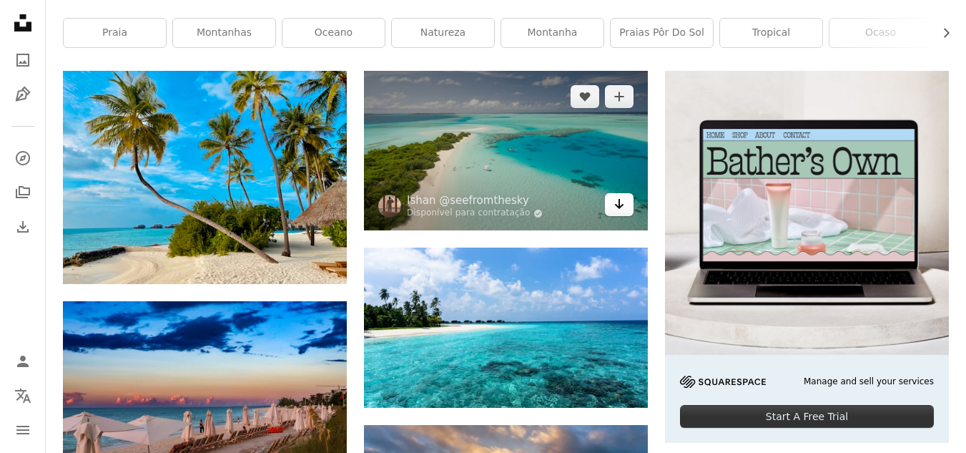
click at [618, 205] on icon "Arrow pointing down" at bounding box center [619, 203] width 11 height 17
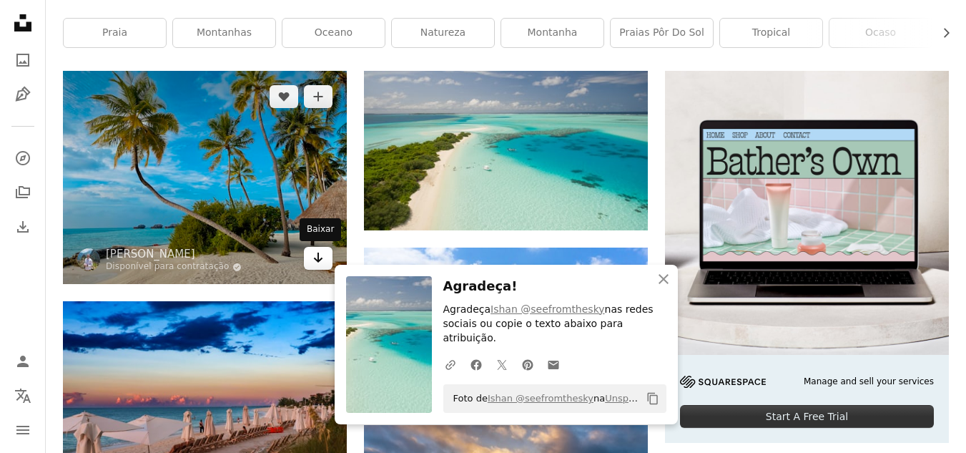
click at [322, 262] on icon "Arrow pointing down" at bounding box center [318, 257] width 11 height 17
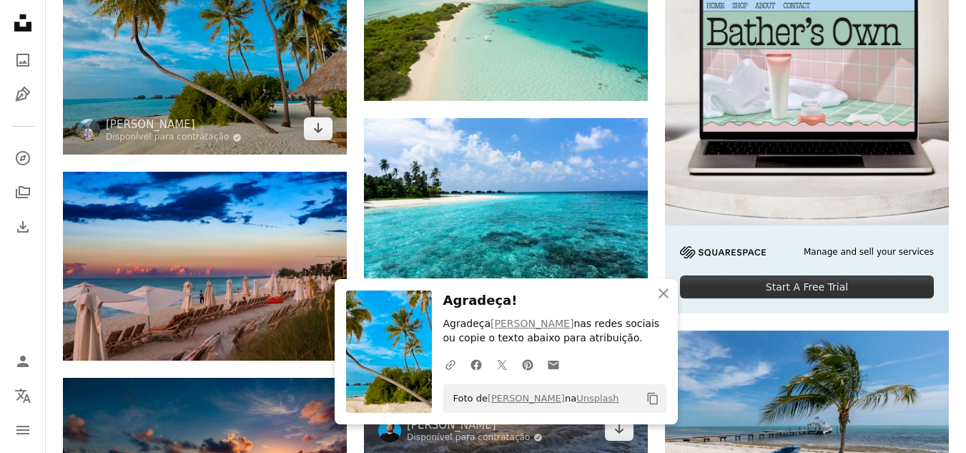
scroll to position [572, 0]
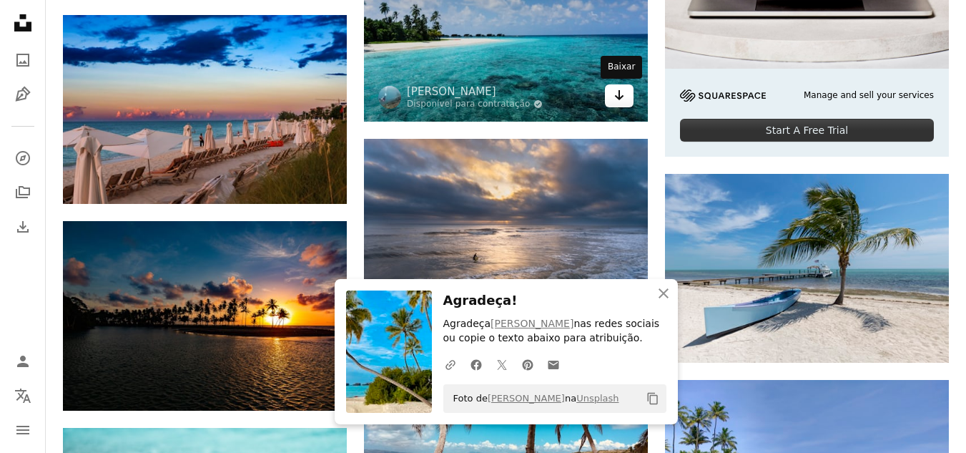
click at [619, 93] on icon "Baixar" at bounding box center [619, 95] width 9 height 10
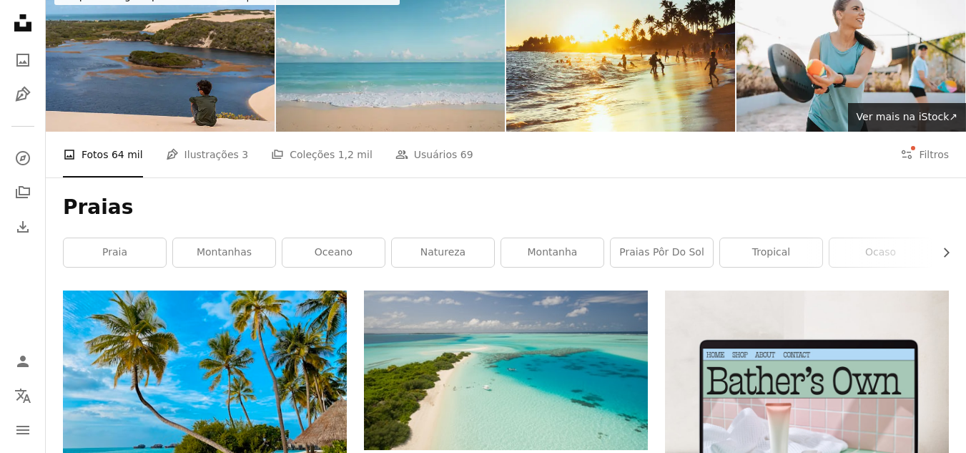
scroll to position [0, 0]
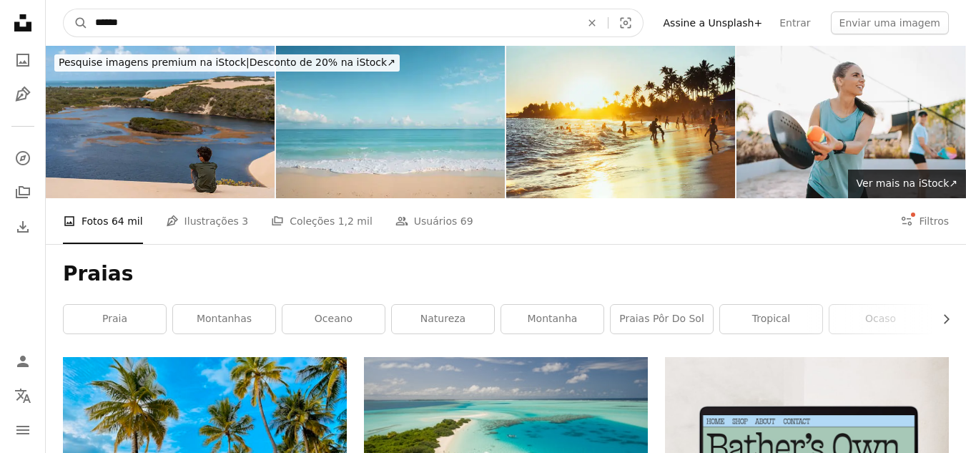
drag, startPoint x: 69, startPoint y: -14, endPoint x: 0, endPoint y: 6, distance: 71.3
type input "*********"
click button "A magnifying glass" at bounding box center [76, 22] width 24 height 27
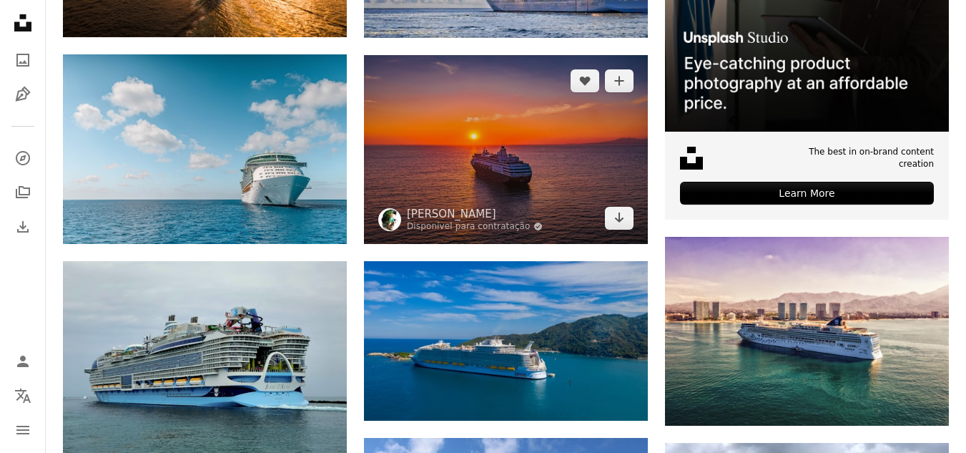
scroll to position [715, 0]
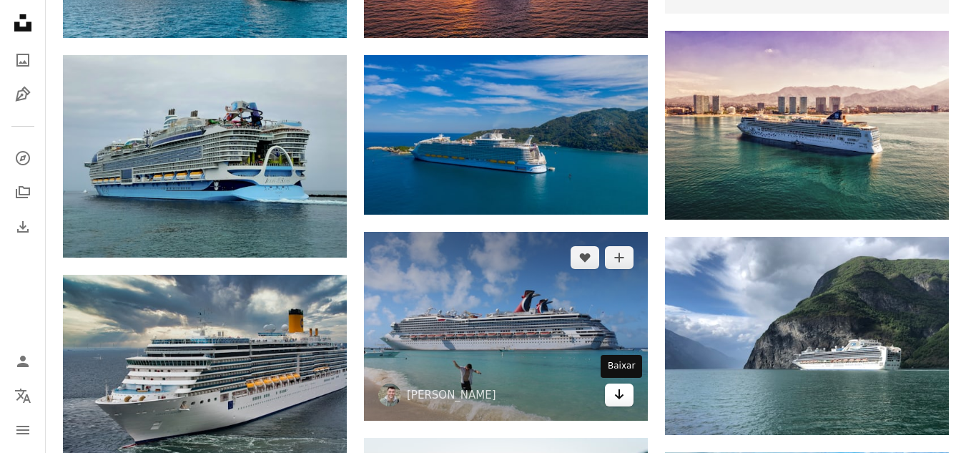
click at [617, 393] on icon "Arrow pointing down" at bounding box center [619, 393] width 11 height 17
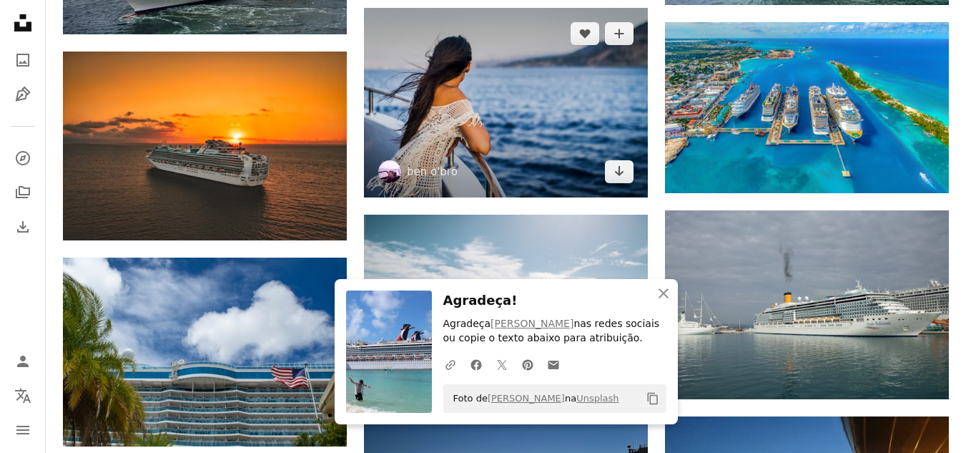
scroll to position [1144, 0]
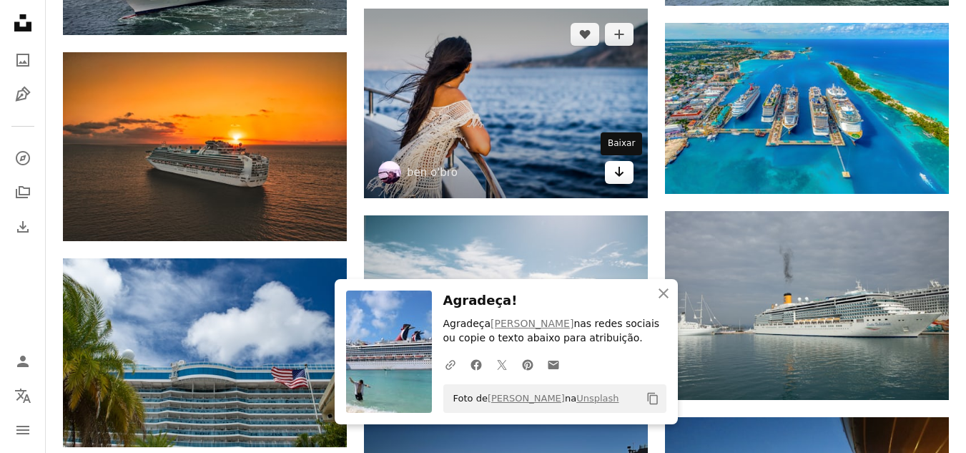
click at [615, 178] on icon "Arrow pointing down" at bounding box center [619, 171] width 11 height 17
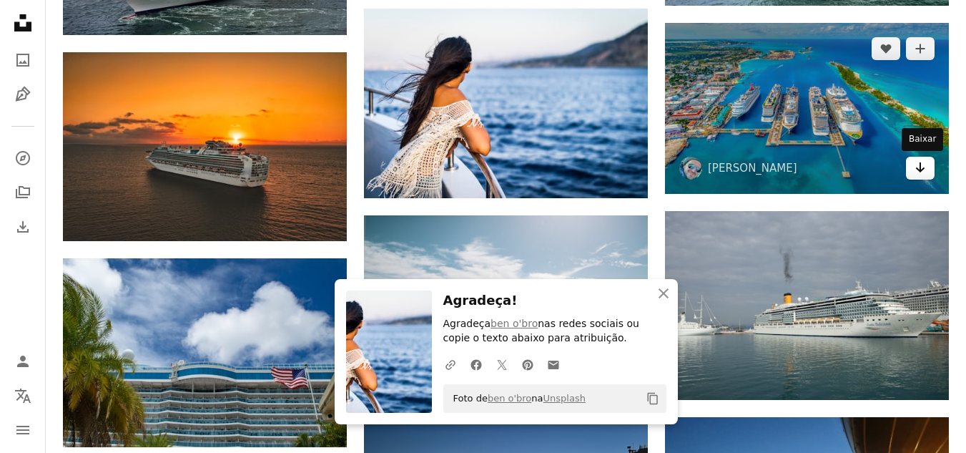
click at [918, 169] on icon "Baixar" at bounding box center [920, 167] width 9 height 10
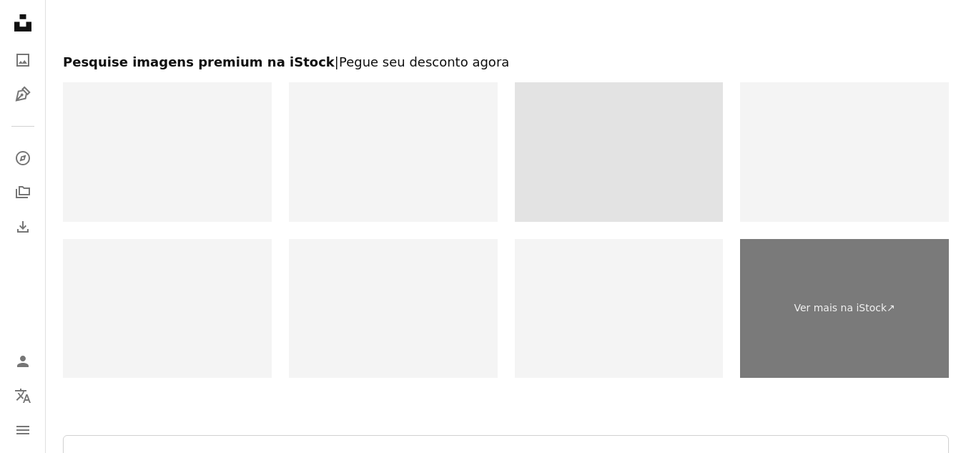
scroll to position [2002, 0]
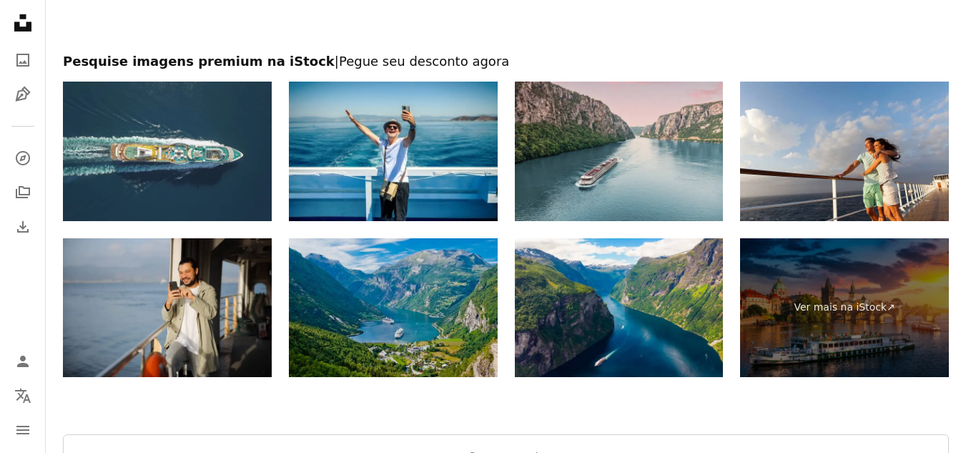
click at [355, 257] on img at bounding box center [393, 307] width 209 height 139
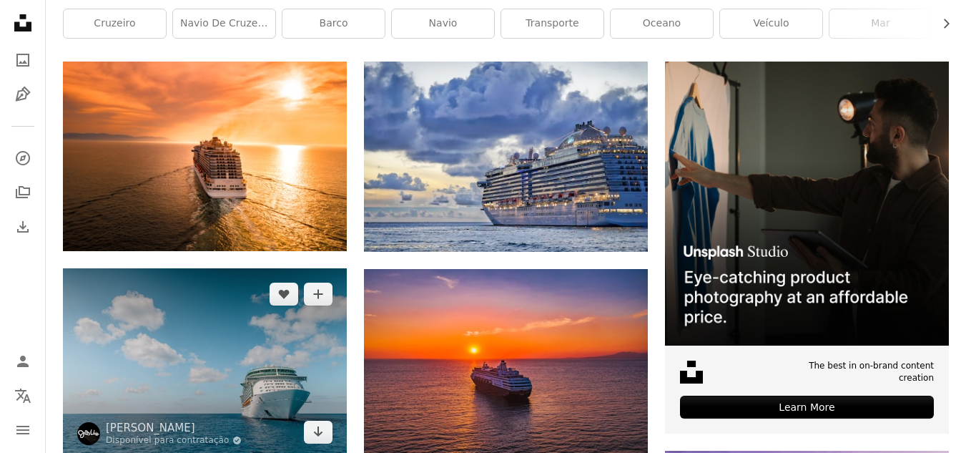
scroll to position [0, 0]
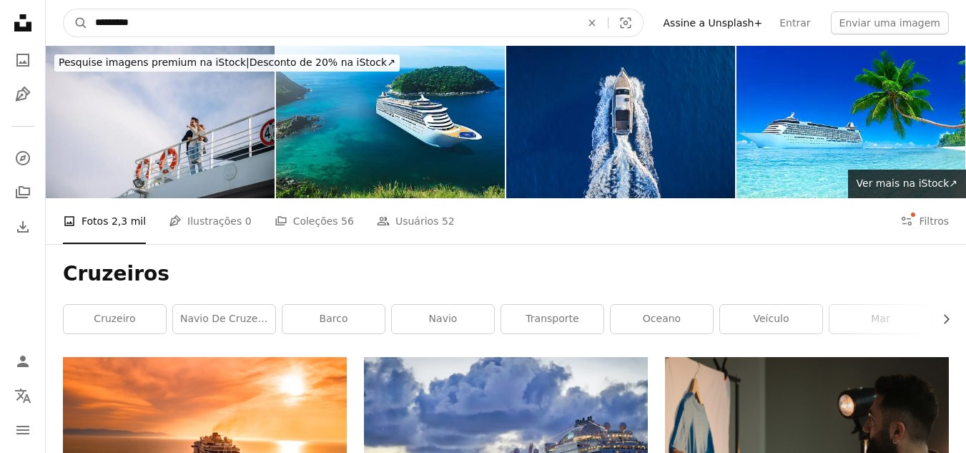
drag, startPoint x: 191, startPoint y: 14, endPoint x: 0, endPoint y: 26, distance: 191.3
type input "**********"
click at [64, 9] on button "A magnifying glass" at bounding box center [76, 22] width 24 height 27
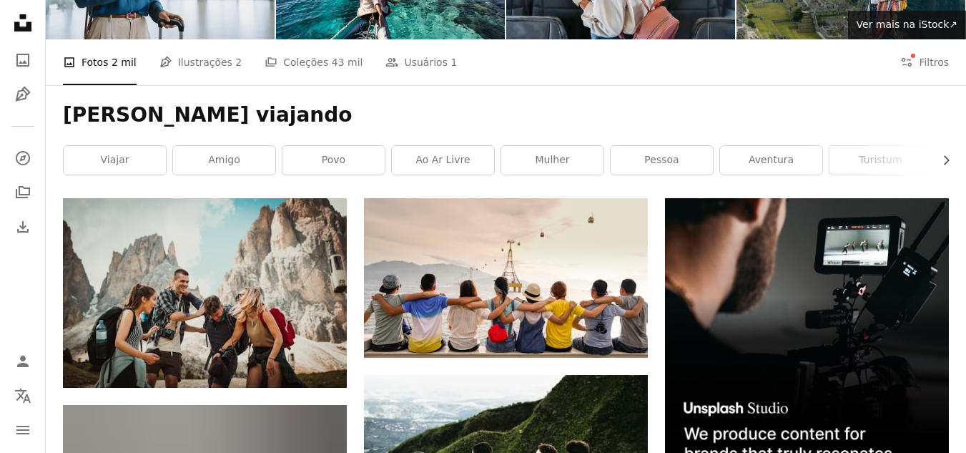
scroll to position [215, 0]
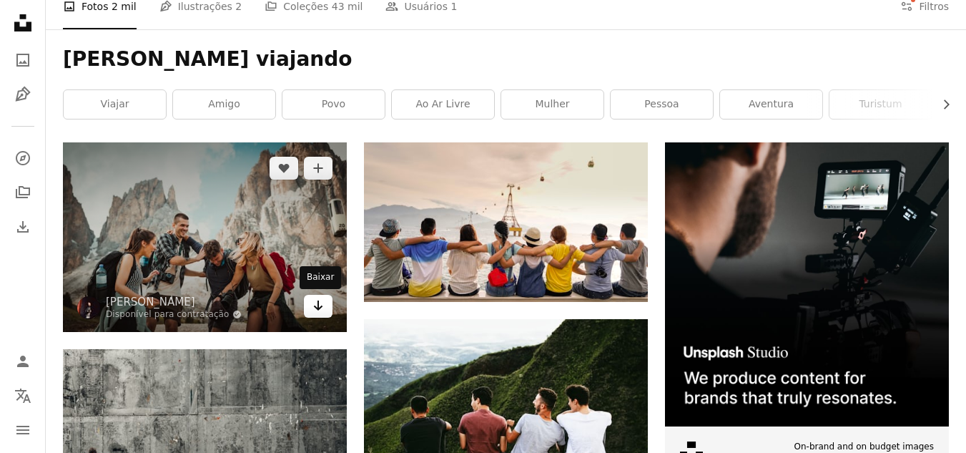
click at [317, 309] on icon "Arrow pointing down" at bounding box center [318, 305] width 11 height 17
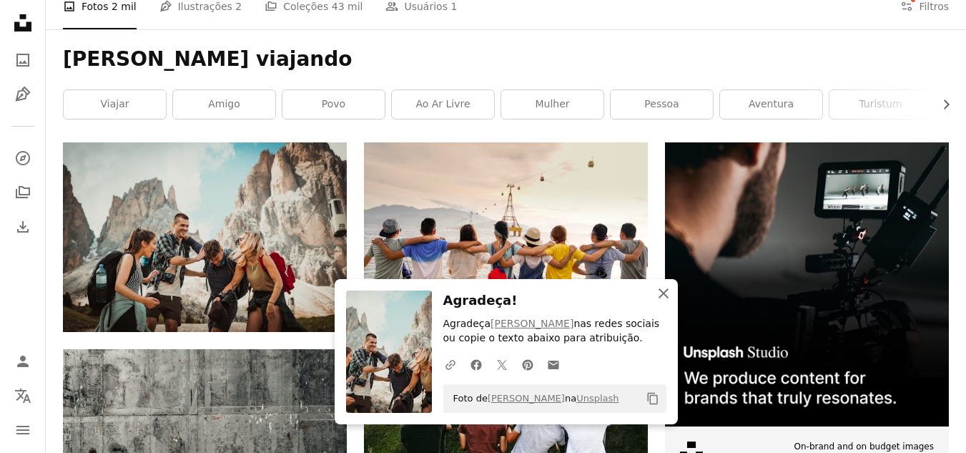
click at [665, 289] on icon "An X shape" at bounding box center [663, 293] width 17 height 17
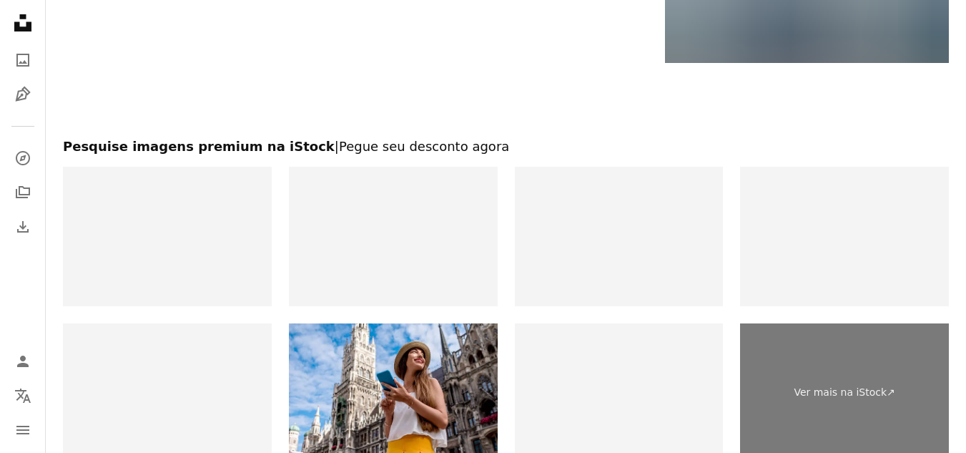
scroll to position [1931, 0]
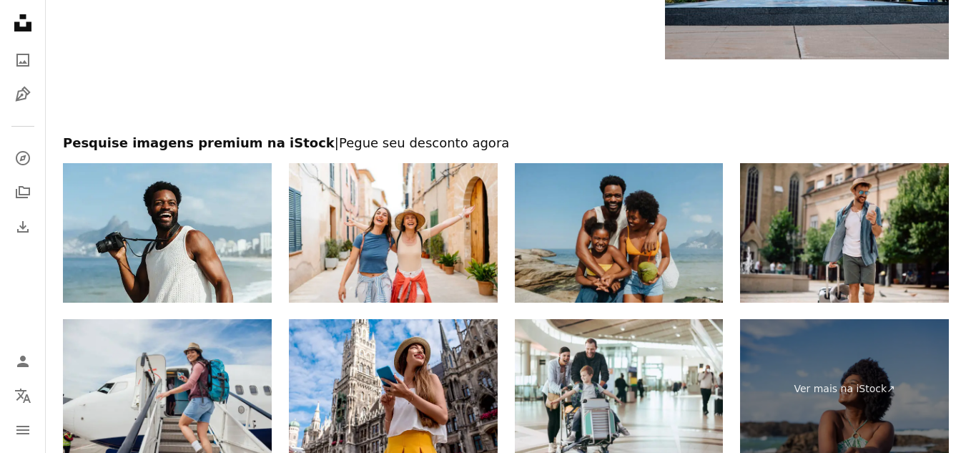
click at [676, 210] on img at bounding box center [619, 232] width 209 height 139
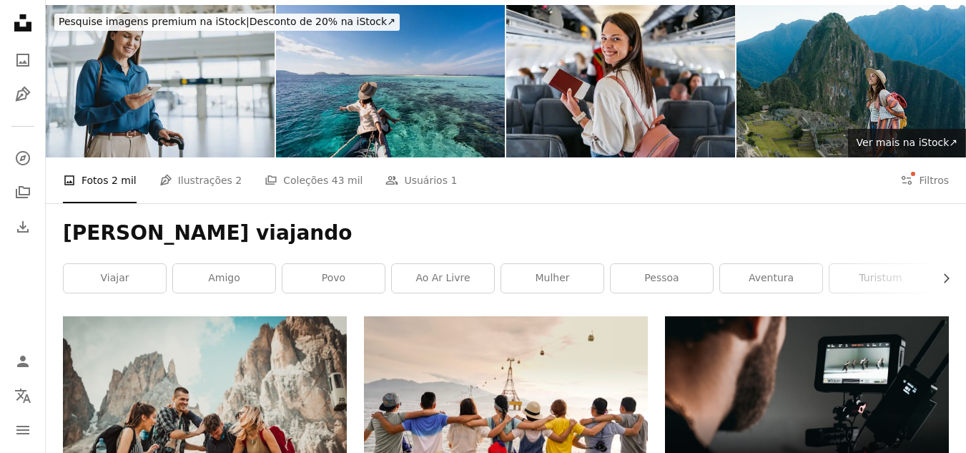
scroll to position [0, 0]
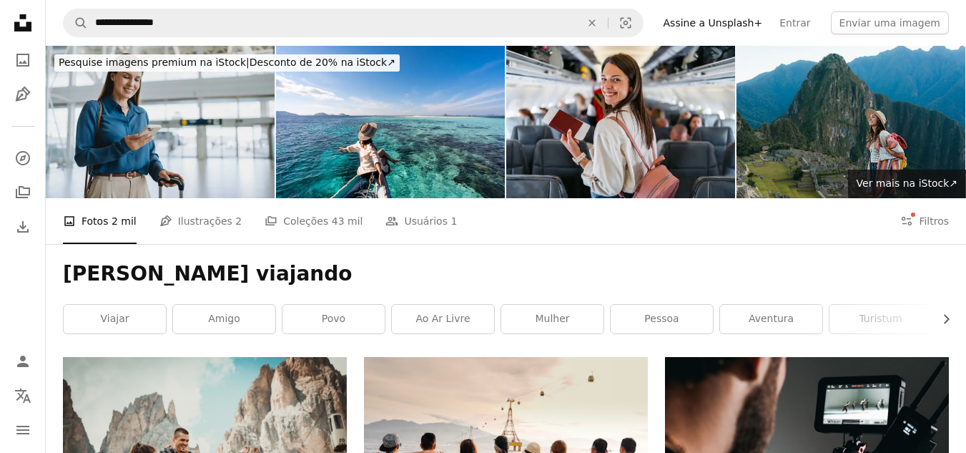
drag, startPoint x: 176, startPoint y: -1, endPoint x: 0, endPoint y: 51, distance: 183.5
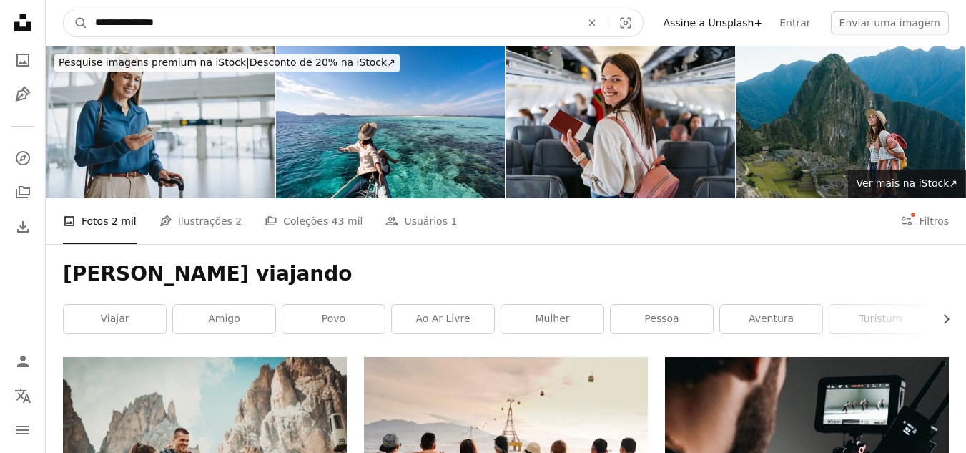
drag, startPoint x: 173, startPoint y: 29, endPoint x: 0, endPoint y: 23, distance: 173.2
type input "**********"
click at [64, 9] on button "A magnifying glass" at bounding box center [76, 22] width 24 height 27
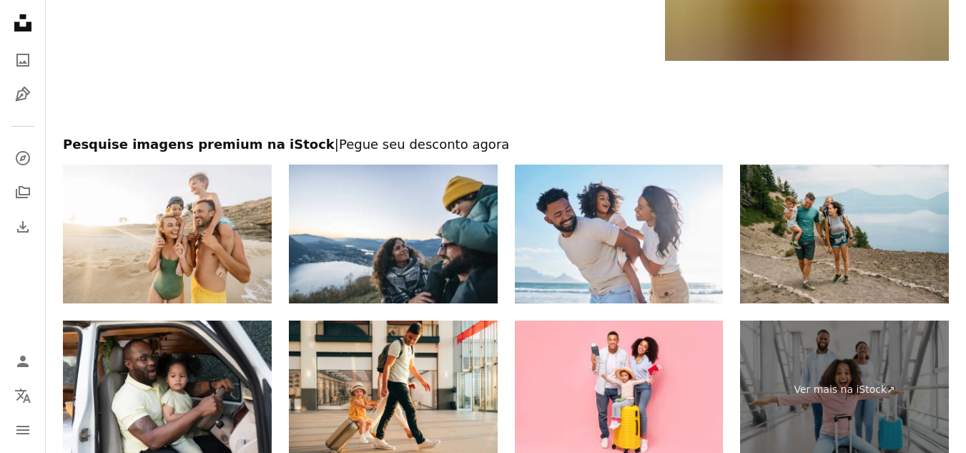
scroll to position [2217, 0]
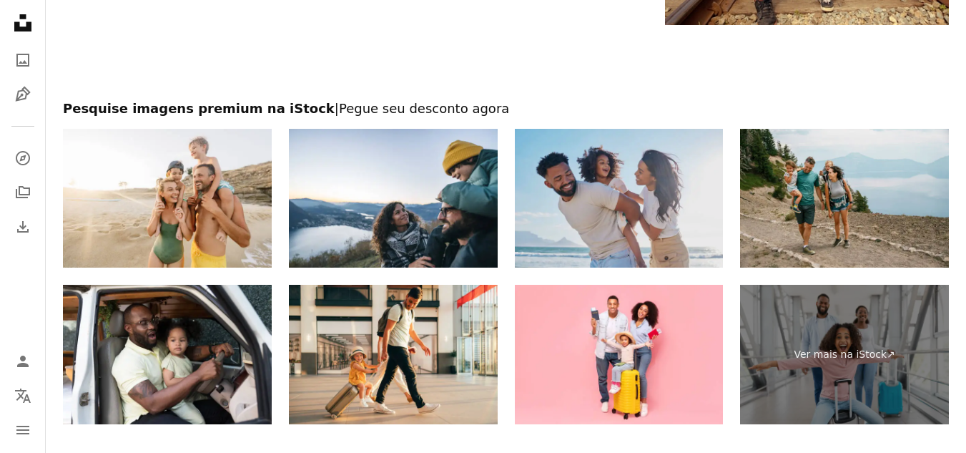
click at [657, 165] on img at bounding box center [619, 198] width 209 height 139
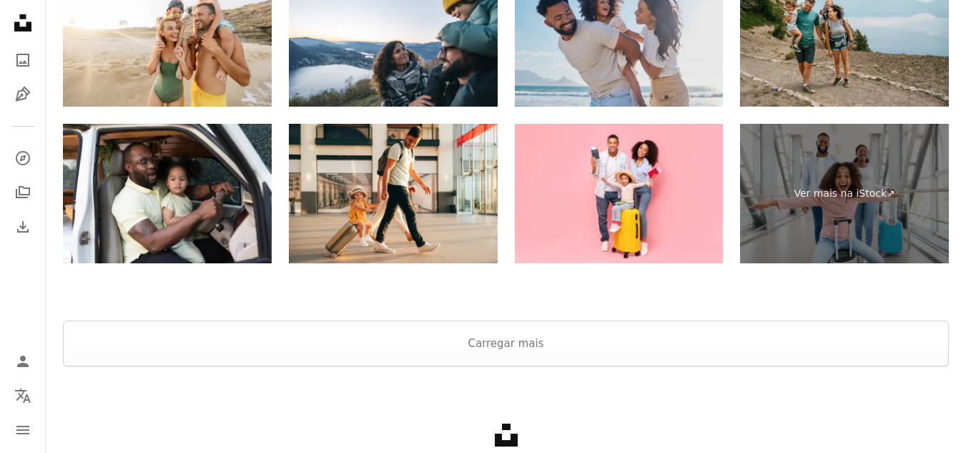
scroll to position [2432, 0]
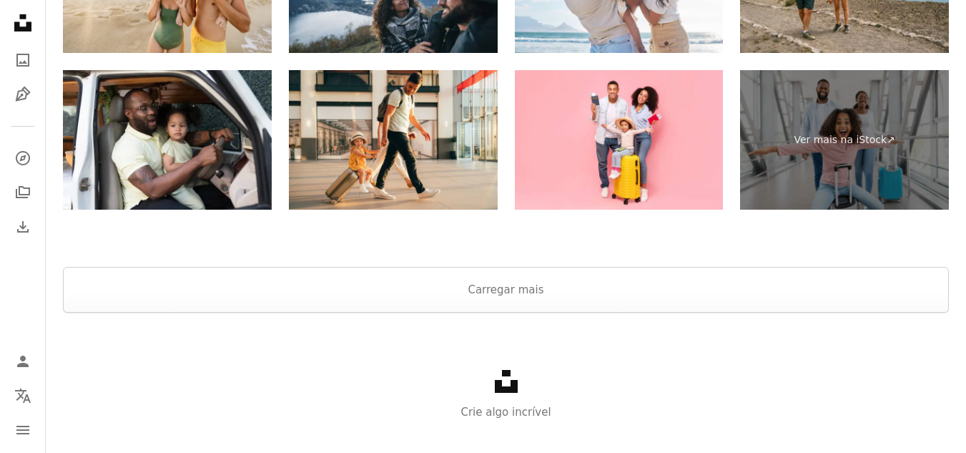
click at [950, 108] on div "Pesquise imagens premium na iStock | Pegue seu desconto agora Ver mais na iStoc…" at bounding box center [506, 48] width 920 height 324
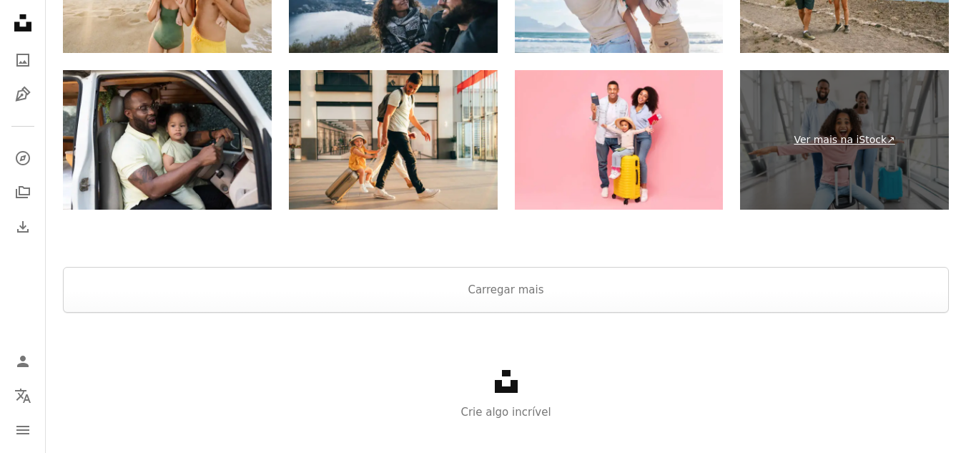
click at [915, 91] on link "Ver mais na iStock ↗" at bounding box center [844, 139] width 209 height 139
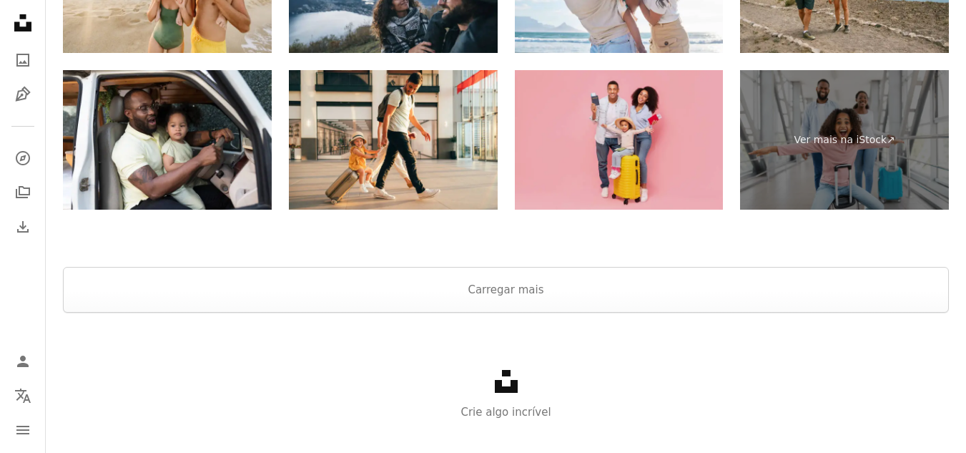
click at [639, 139] on img at bounding box center [619, 139] width 209 height 139
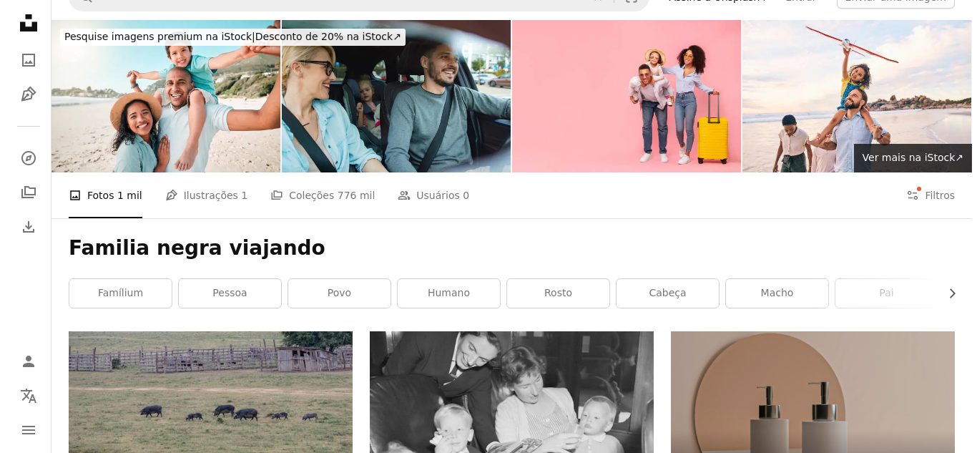
scroll to position [0, 0]
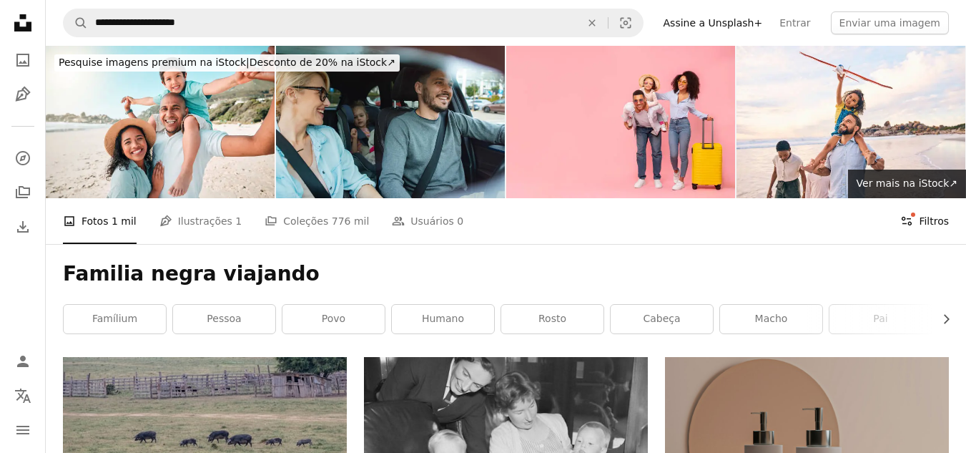
click at [930, 217] on button "Filters Filtros" at bounding box center [924, 221] width 49 height 46
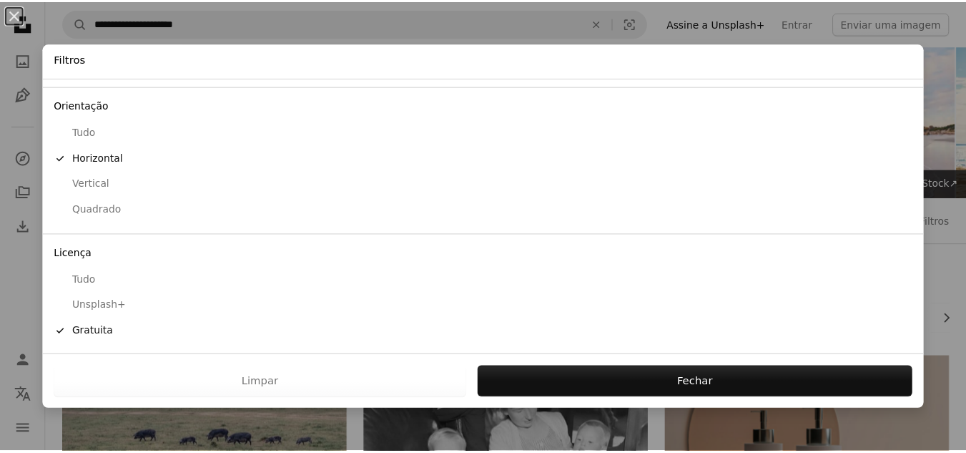
scroll to position [115, 0]
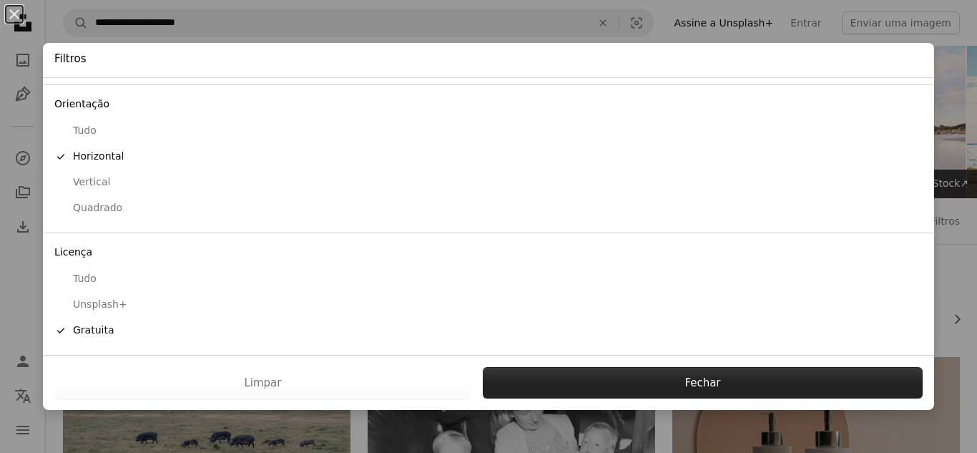
click at [576, 384] on button "Fechar" at bounding box center [703, 382] width 440 height 31
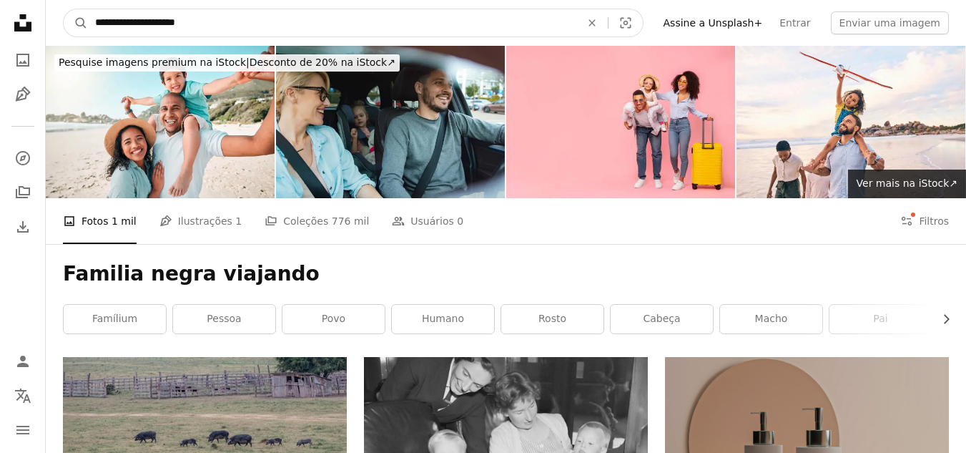
type input "**********"
click at [64, 9] on button "A magnifying glass" at bounding box center [76, 22] width 24 height 27
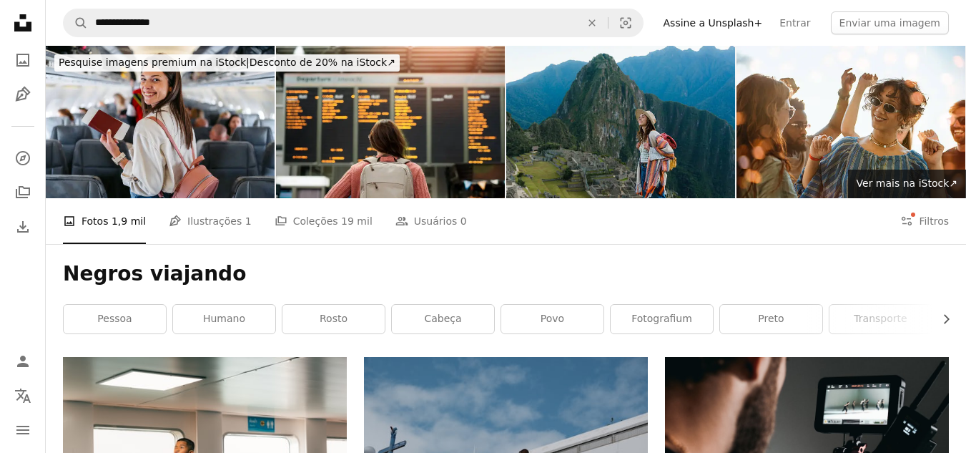
click at [943, 41] on nav "**********" at bounding box center [506, 23] width 920 height 46
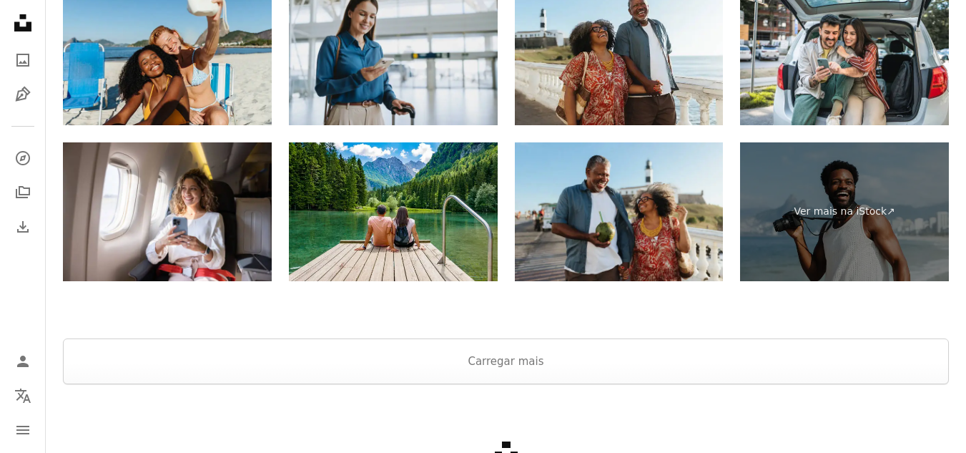
scroll to position [2146, 0]
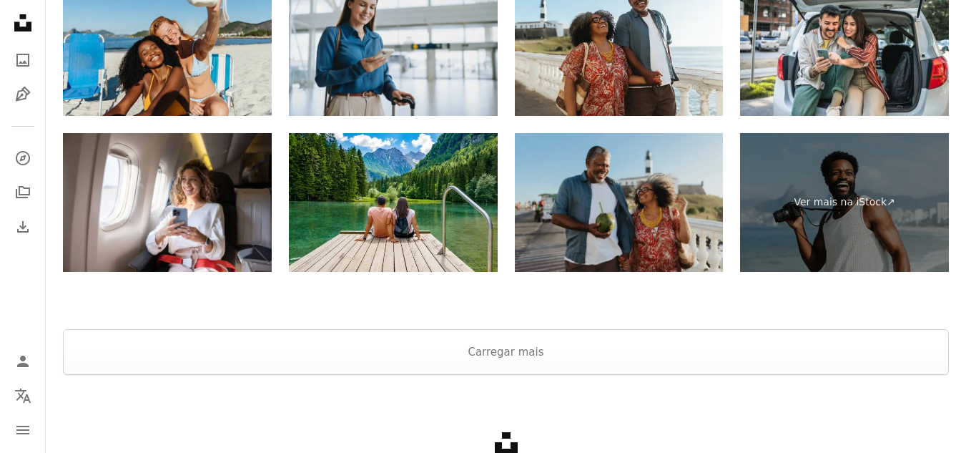
drag, startPoint x: 663, startPoint y: 56, endPoint x: 628, endPoint y: 187, distance: 134.8
